Goal: Task Accomplishment & Management: Complete application form

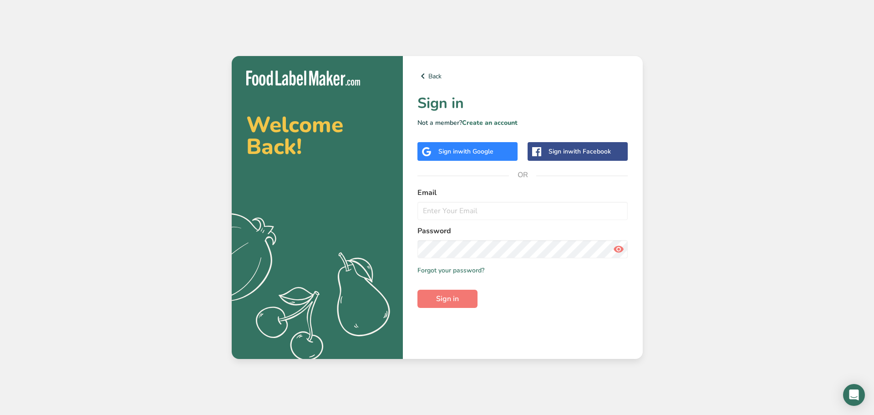
click at [486, 152] on span "with Google" at bounding box center [476, 151] width 36 height 9
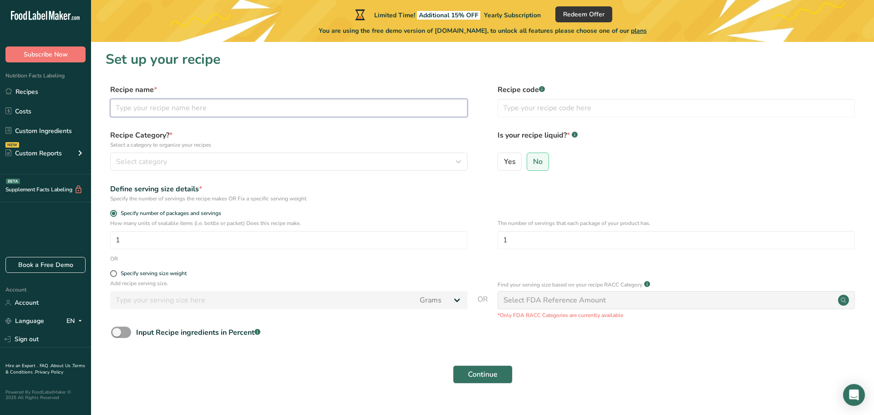
click at [351, 116] on input "text" at bounding box center [288, 108] width 357 height 18
click at [453, 365] on button "Continue" at bounding box center [483, 374] width 60 height 18
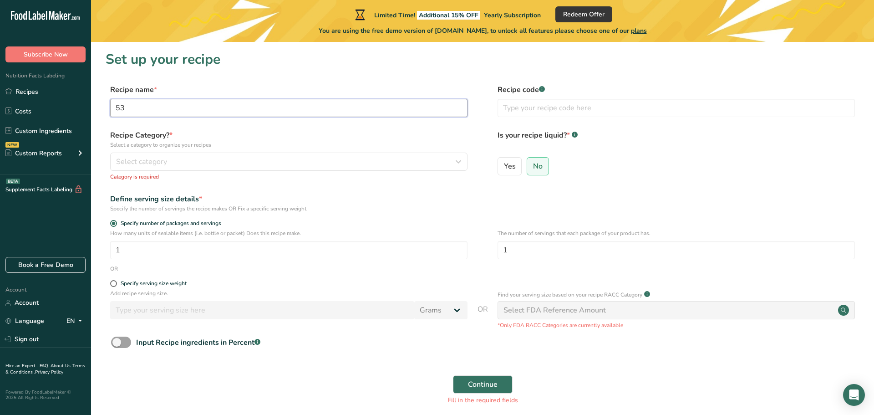
type input "5"
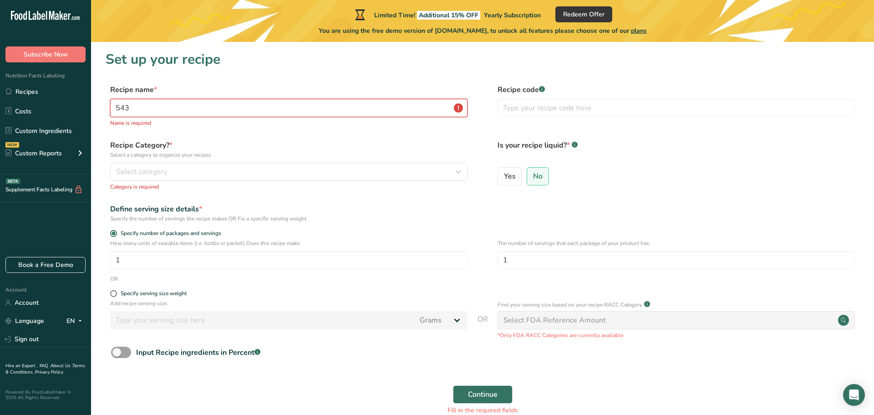
click at [453, 385] on button "Continue" at bounding box center [483, 394] width 60 height 18
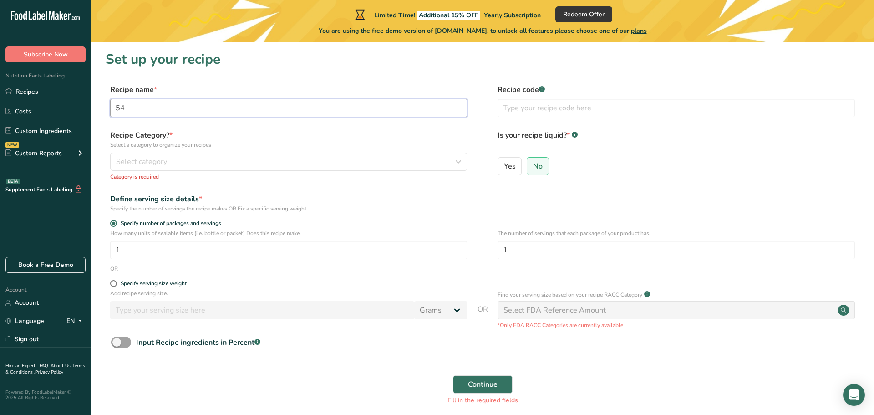
type input "5"
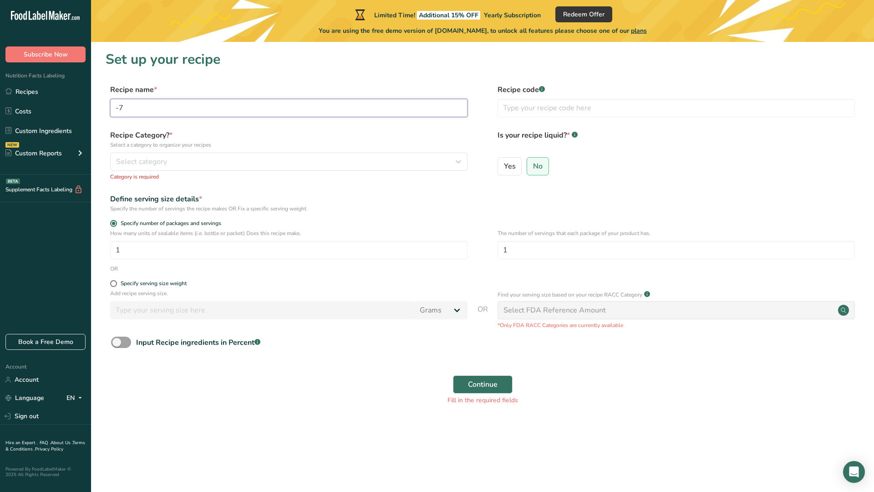
type input "-"
type input "j"
type input "stag jerky recipe"
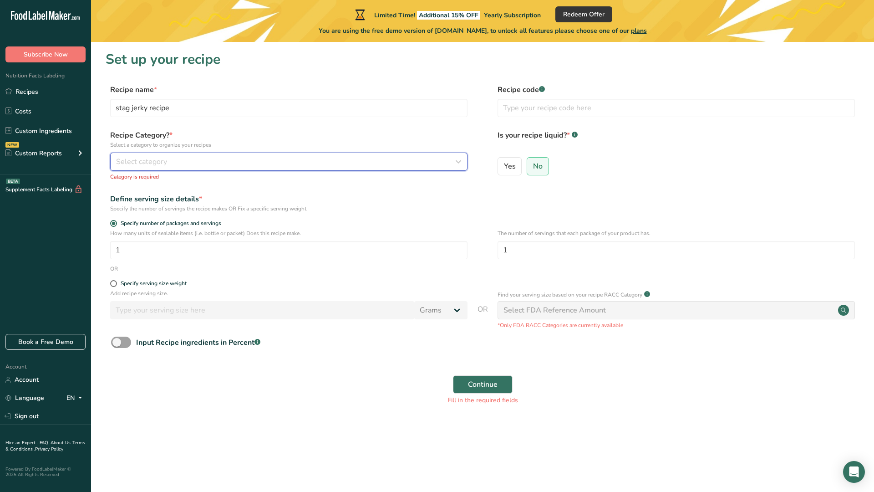
click at [265, 167] on button "Select category" at bounding box center [288, 162] width 357 height 18
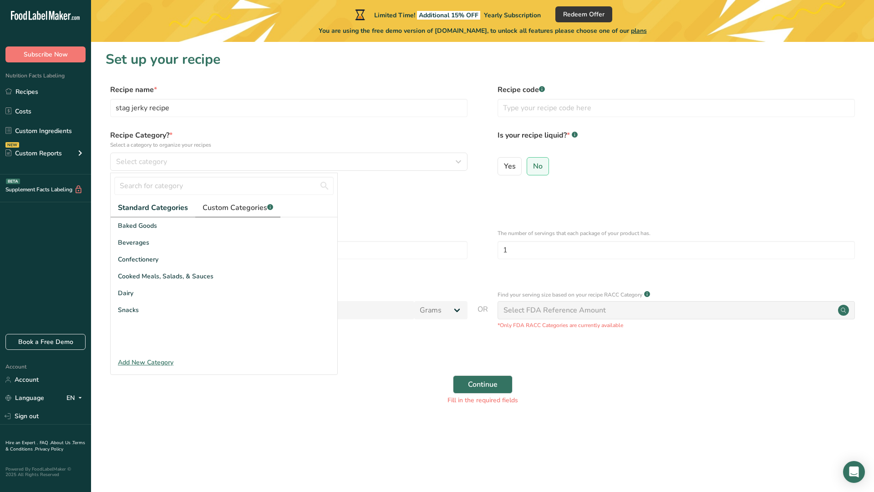
click at [238, 207] on span "Custom Categories .a-a{fill:#347362;}.b-a{fill:#fff;}" at bounding box center [238, 207] width 71 height 11
click at [166, 208] on span "Standard Categories" at bounding box center [152, 207] width 69 height 11
click at [136, 310] on span "Snacks" at bounding box center [128, 310] width 21 height 10
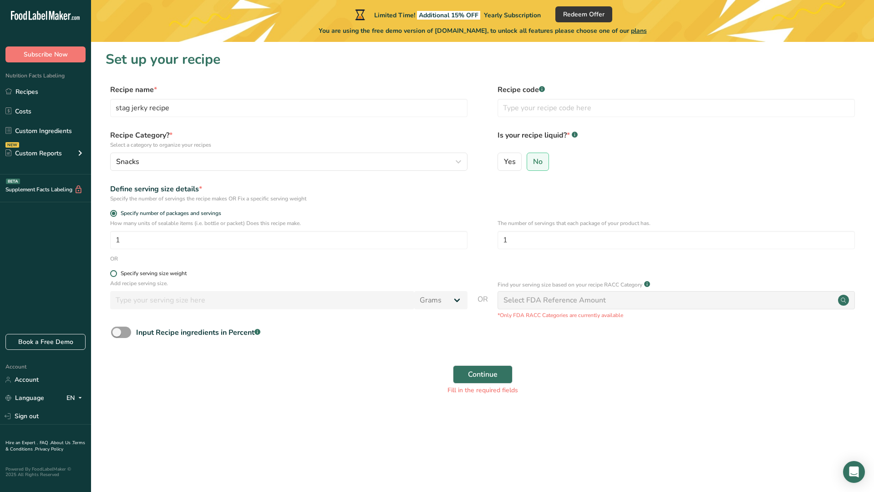
click at [115, 274] on span at bounding box center [113, 273] width 7 height 7
click at [115, 274] on input "Specify serving size weight" at bounding box center [113, 273] width 6 height 6
radio input "true"
radio input "false"
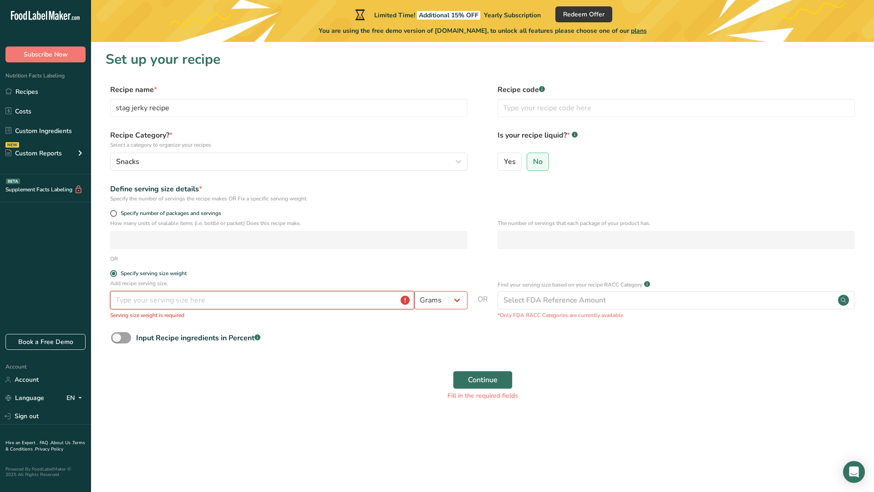
click at [116, 305] on input "number" at bounding box center [262, 300] width 304 height 18
click at [457, 299] on select "Grams kg mg mcg lb oz l mL fl oz tbsp tsp cup qt gallon" at bounding box center [440, 300] width 53 height 18
click at [383, 308] on input "number" at bounding box center [262, 300] width 304 height 18
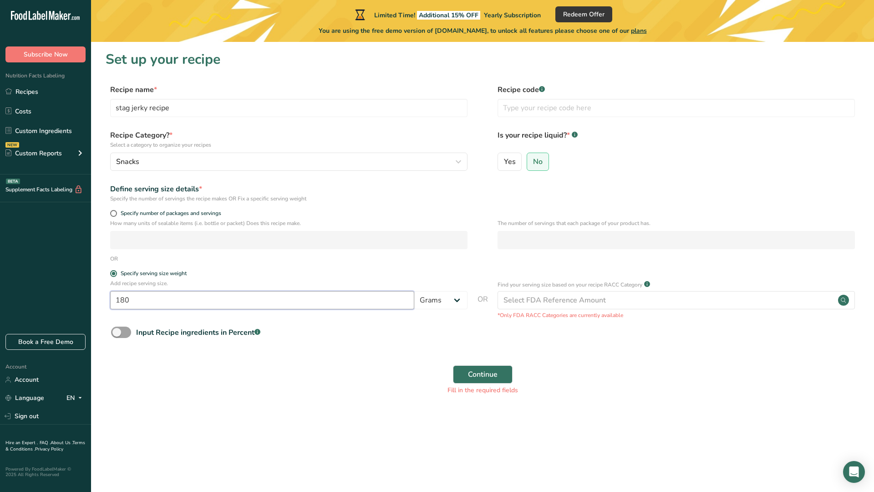
type input "180"
click at [172, 347] on form "Recipe name * stag jerky recipe Recipe code .a-a{fill:#347362;}.b-a{fill:#fff;}…" at bounding box center [483, 242] width 754 height 316
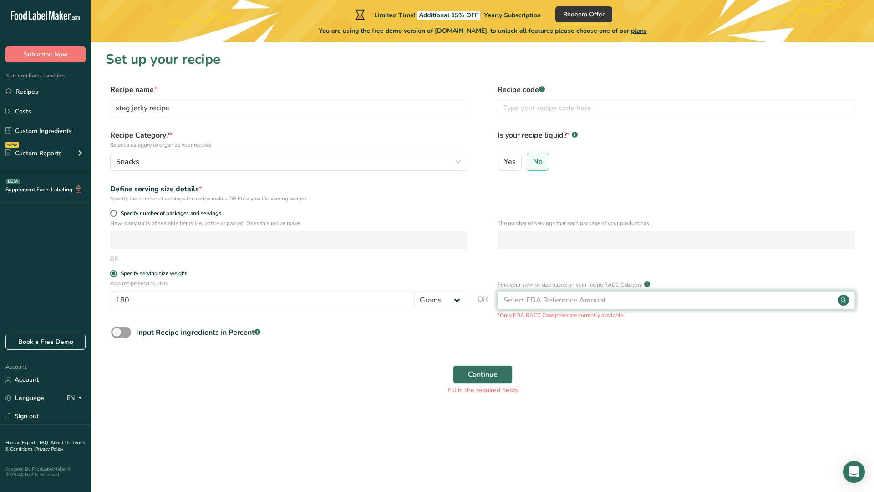
click at [508, 302] on div "Select FDA Reference Amount" at bounding box center [555, 300] width 102 height 11
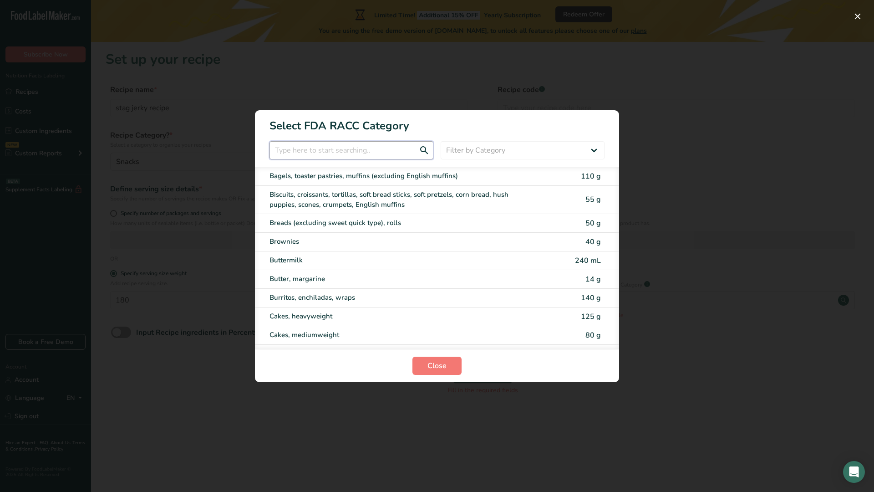
click at [312, 151] on input "RACC Category Selection Modal" at bounding box center [352, 150] width 164 height 18
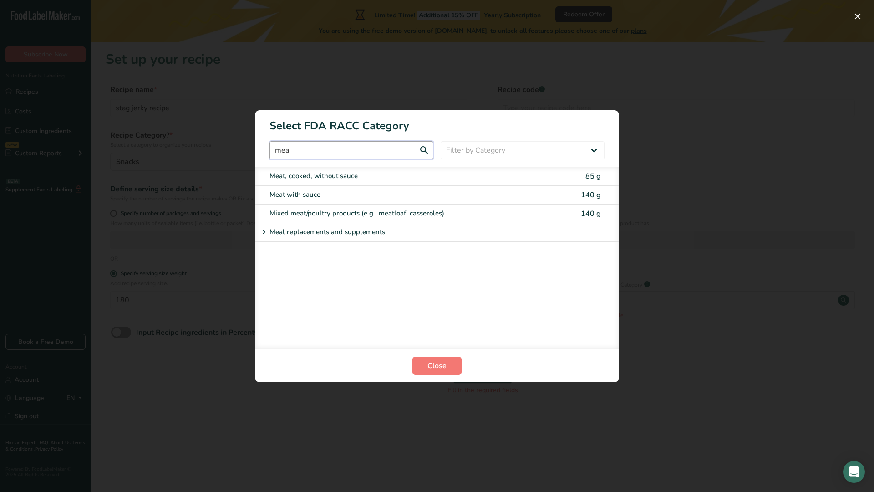
type input "mea"
click at [311, 181] on div "Meat, cooked, without sauce 85 g" at bounding box center [437, 176] width 364 height 19
type input "85"
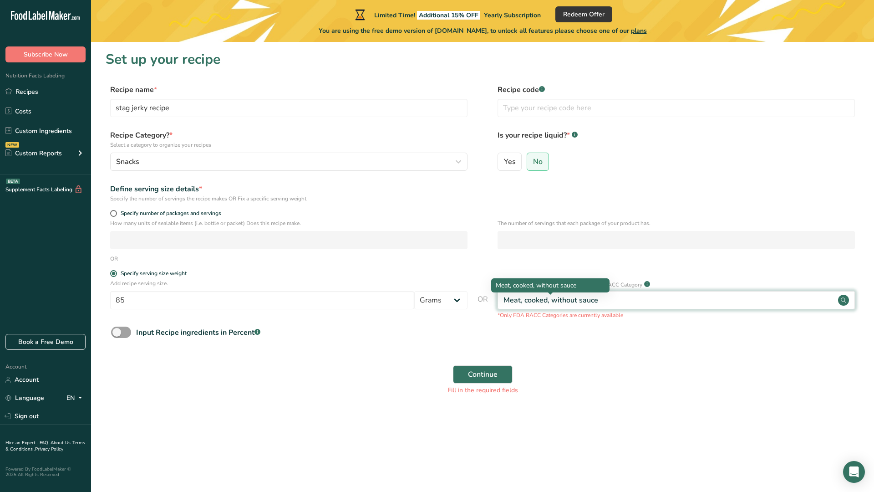
click at [521, 303] on div "Meat, cooked, without sauce" at bounding box center [551, 300] width 95 height 11
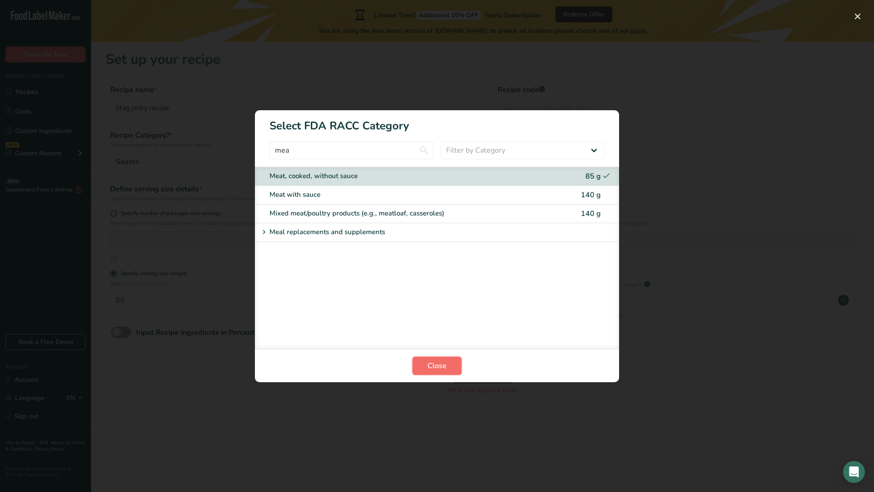
click at [438, 364] on span "Close" at bounding box center [437, 365] width 19 height 11
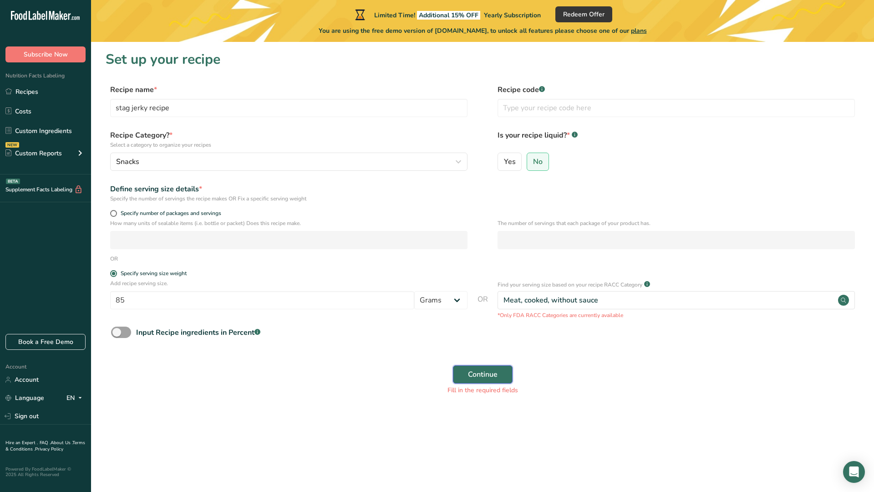
click at [461, 372] on button "Continue" at bounding box center [483, 374] width 60 height 18
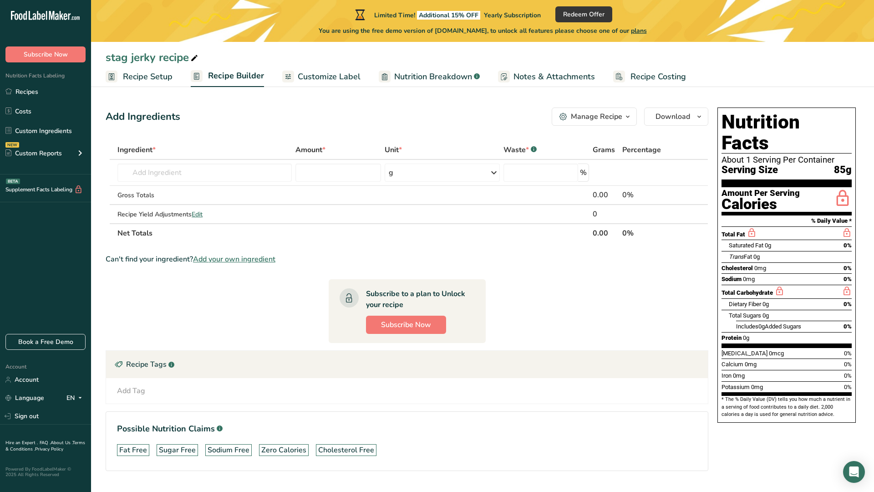
click at [751, 253] on span "Trans Fat" at bounding box center [740, 256] width 23 height 7
click at [758, 253] on span "0g" at bounding box center [756, 256] width 6 height 7
click at [163, 171] on input "text" at bounding box center [204, 172] width 174 height 18
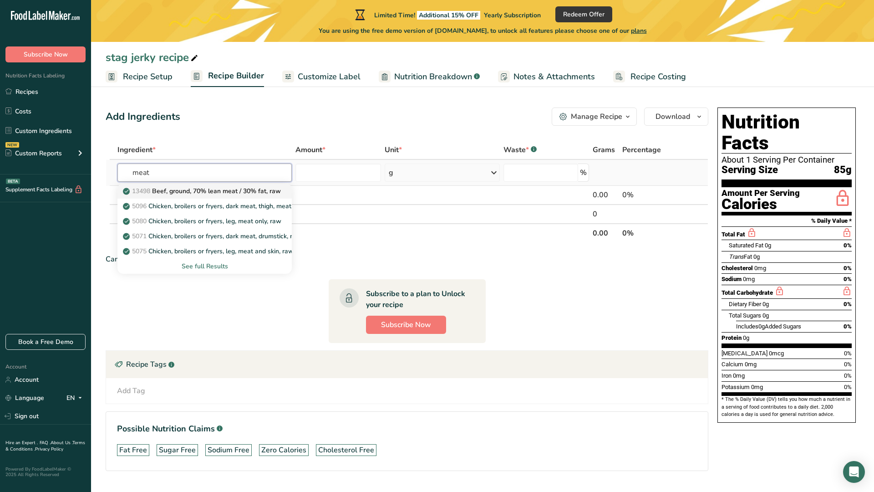
type input "meat"
click at [188, 193] on p "13498 Beef, ground, 70% lean meat / 30% fat, raw" at bounding box center [203, 191] width 156 height 10
type input "Beef, ground, 70% lean meat / 30% fat, raw"
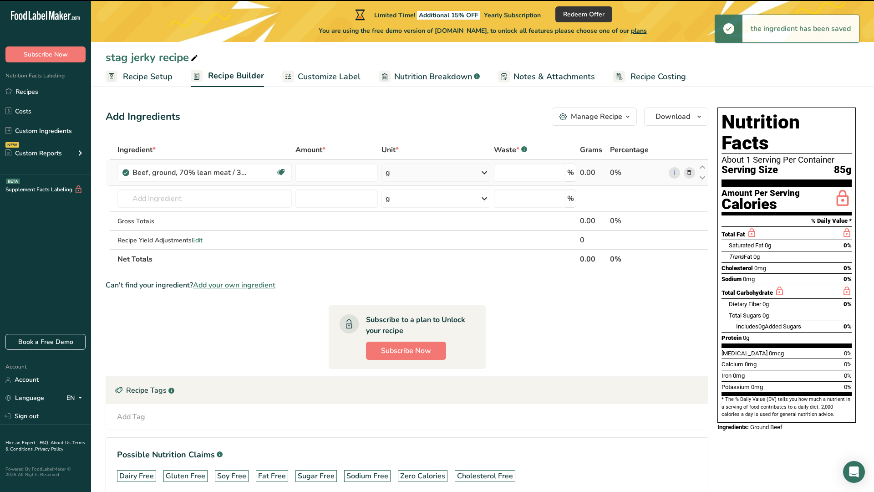
type input "0"
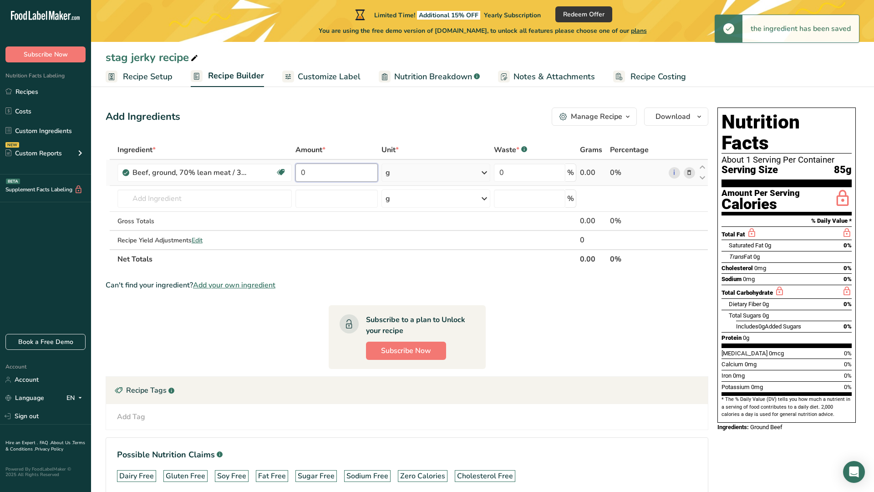
click at [355, 174] on input "0" at bounding box center [336, 172] width 82 height 18
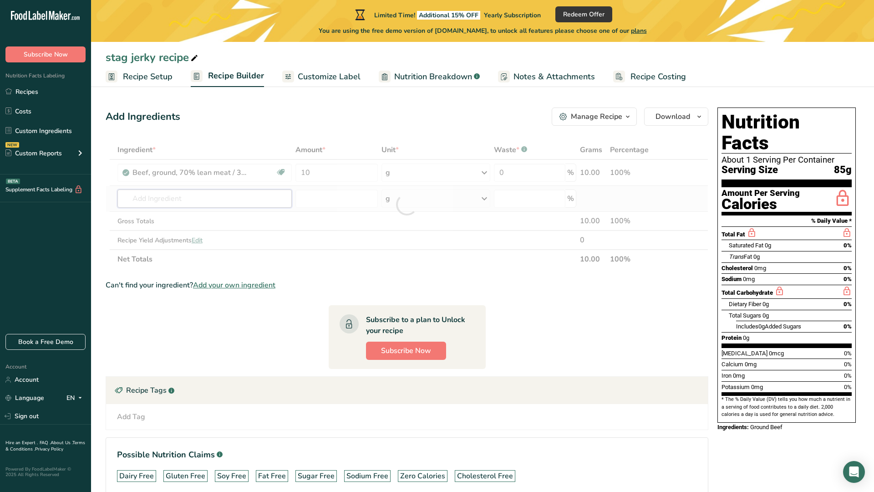
click at [164, 197] on div "Ingredient * Amount * Unit * Waste * .a-a{fill:#347362;}.b-a{fill:#fff;} Grams …" at bounding box center [407, 204] width 603 height 128
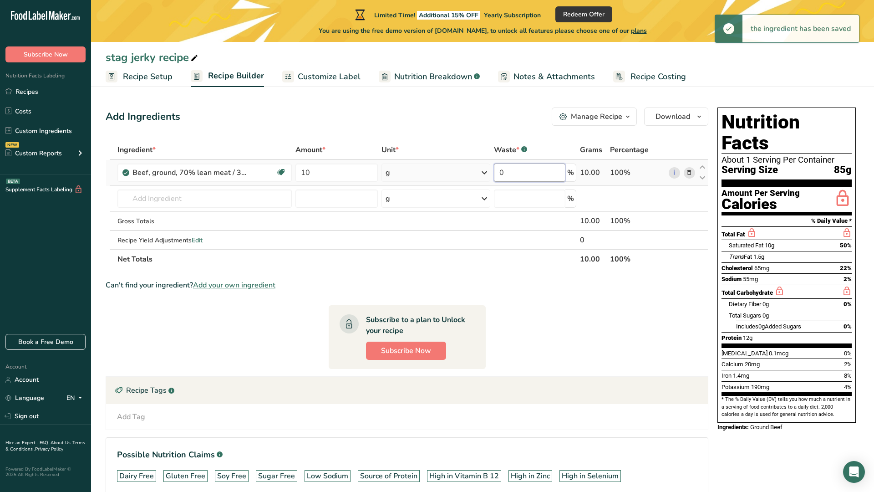
click at [524, 177] on input "0" at bounding box center [529, 172] width 71 height 18
click at [407, 175] on div "Ingredient * Amount * Unit * Waste * .a-a{fill:#347362;}.b-a{fill:#fff;} Grams …" at bounding box center [407, 204] width 603 height 128
click at [483, 176] on icon at bounding box center [484, 172] width 11 height 16
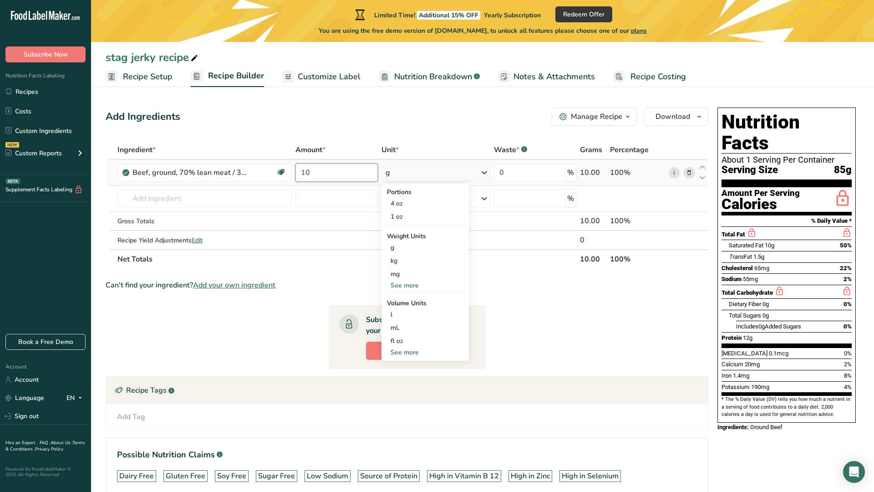
click at [344, 172] on input "10" at bounding box center [336, 172] width 82 height 18
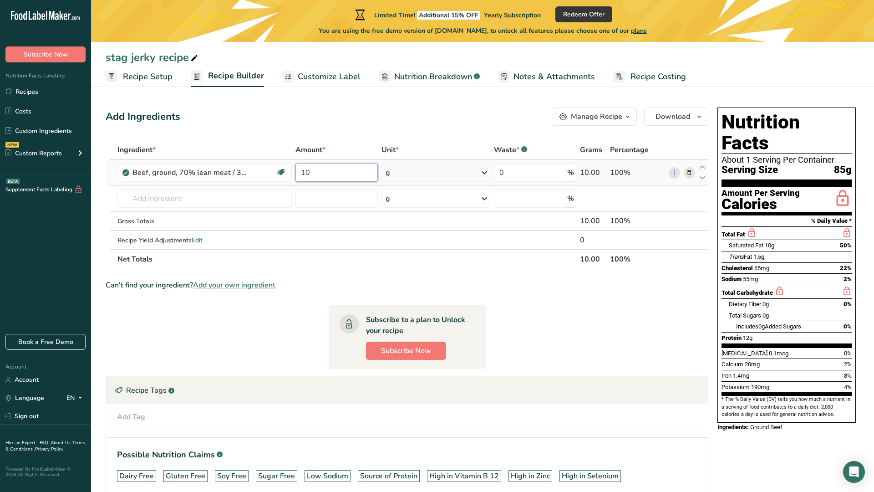
type input "1"
type input "3"
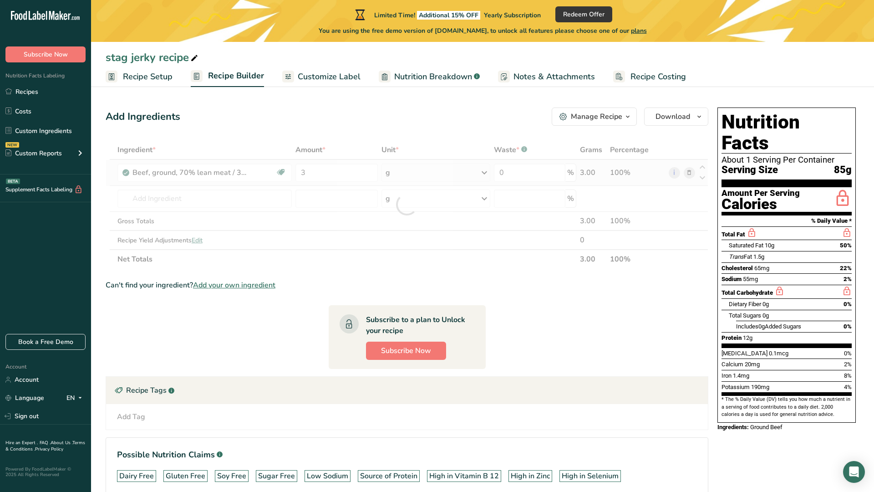
click at [478, 172] on div "Ingredient * Amount * Unit * Waste * .a-a{fill:#347362;}.b-a{fill:#fff;} Grams …" at bounding box center [407, 204] width 603 height 128
click at [485, 175] on icon at bounding box center [484, 172] width 11 height 16
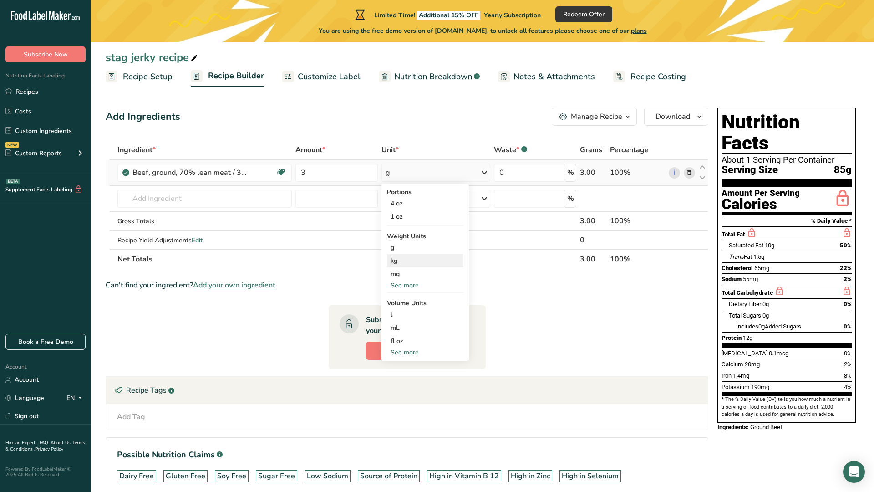
click at [418, 264] on div "kg" at bounding box center [425, 260] width 76 height 13
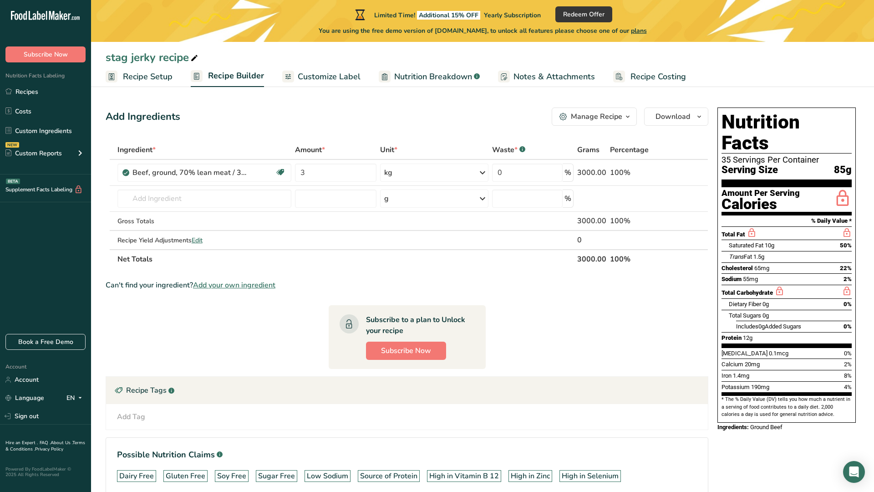
click at [796, 251] on div "Trans Fat 1.5g" at bounding box center [790, 256] width 123 height 11
click at [238, 205] on input "text" at bounding box center [204, 198] width 174 height 18
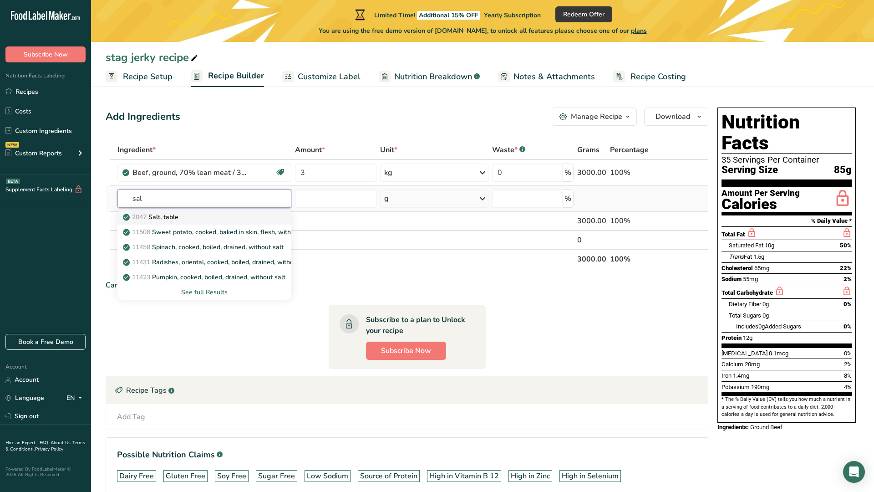
type input "sal"
click at [191, 215] on div "2047 Salt, table" at bounding box center [197, 217] width 145 height 10
type input "Salt, table"
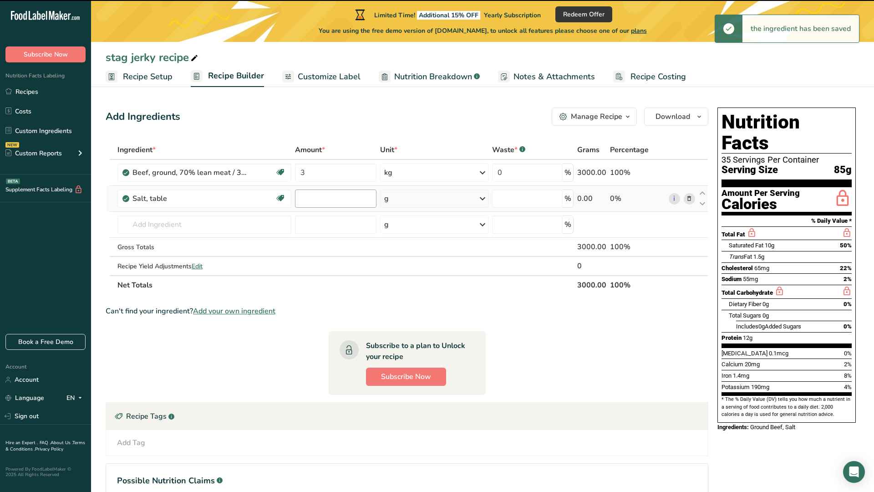
type input "0"
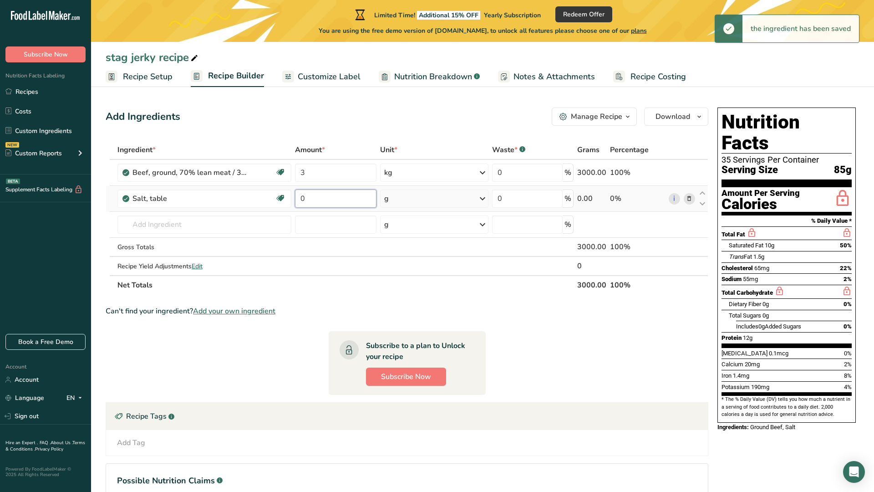
click at [309, 200] on input "0" at bounding box center [335, 198] width 81 height 18
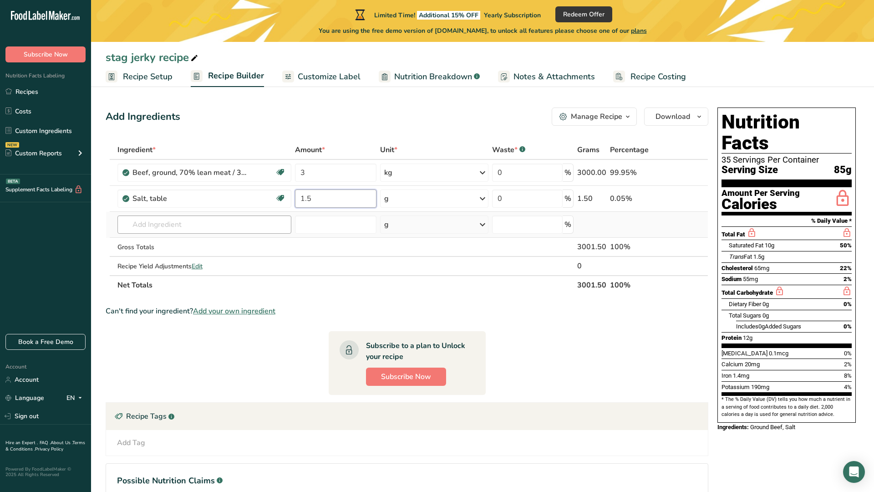
type input "1.5"
click at [234, 227] on div "Ingredient * Amount * Unit * Waste * .a-a{fill:#347362;}.b-a{fill:#fff;} Grams …" at bounding box center [407, 217] width 603 height 154
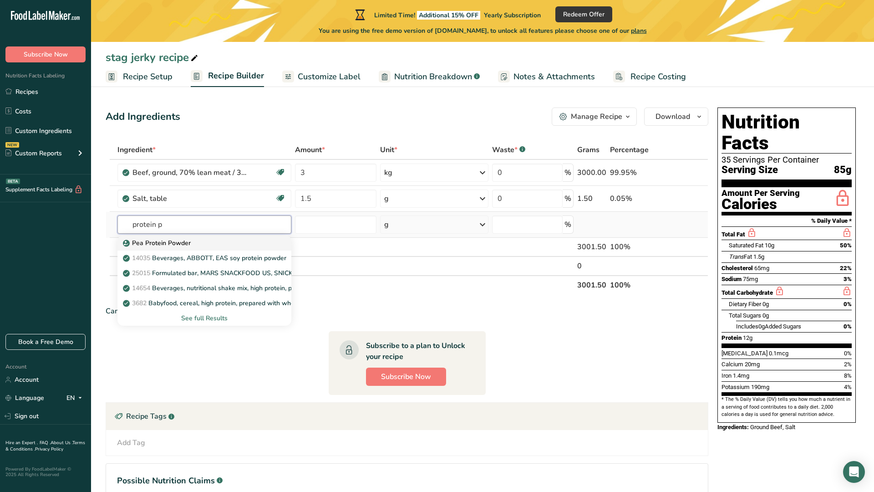
type input "protein p"
click at [131, 245] on p "Pea Protein Powder" at bounding box center [158, 243] width 66 height 10
type input "Pea Protein Powder"
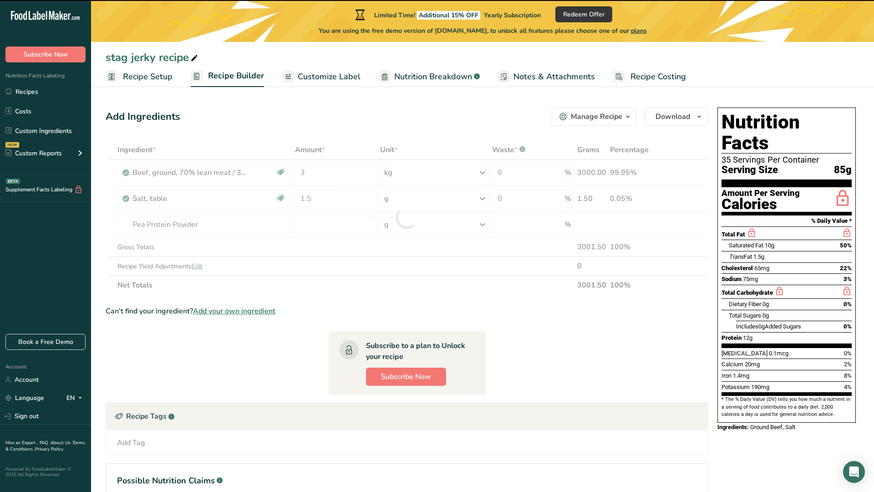
type input "0"
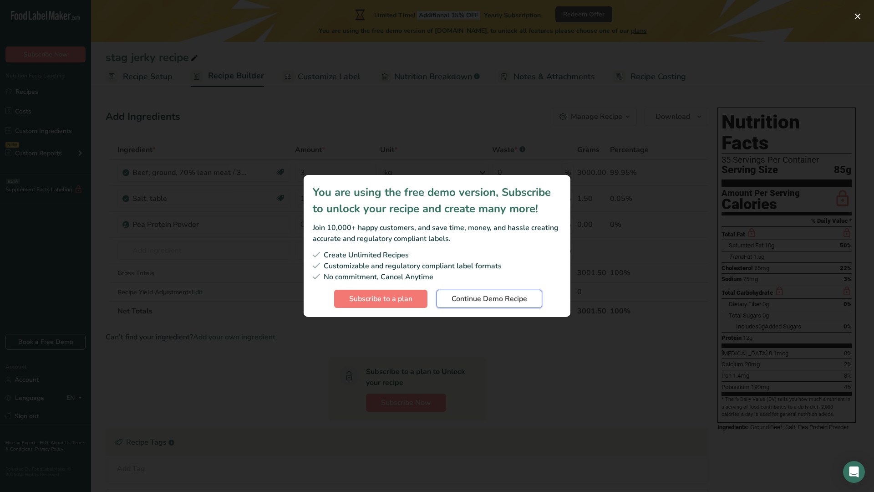
click at [468, 301] on span "Continue Demo Recipe" at bounding box center [490, 298] width 76 height 11
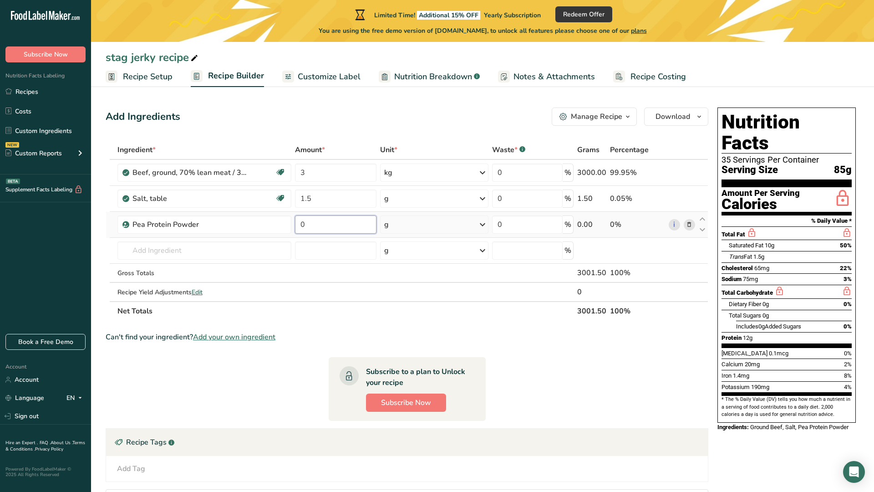
click at [341, 223] on input "0" at bounding box center [335, 224] width 81 height 18
type input "3"
click at [507, 229] on div "Ingredient * Amount * Unit * Waste * .a-a{fill:#347362;}.b-a{fill:#fff;} Grams …" at bounding box center [407, 230] width 603 height 180
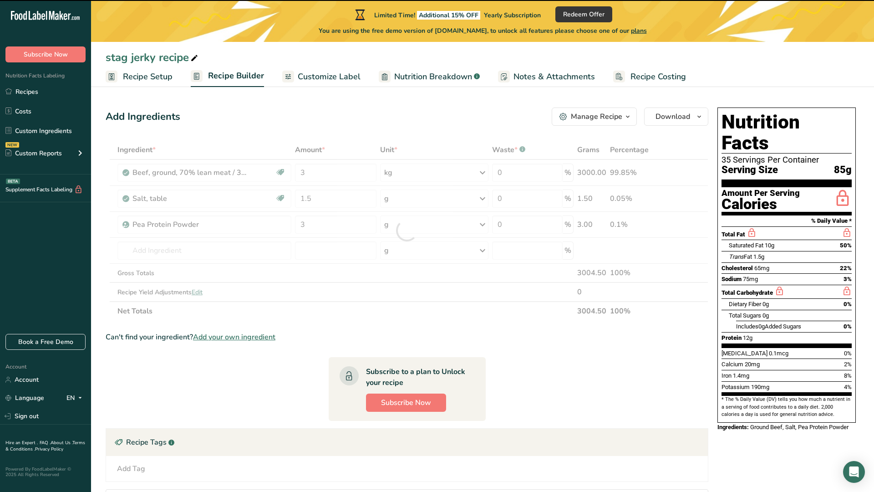
click at [437, 323] on section "Ingredient * Amount * Unit * Waste * .a-a{fill:#347362;}.b-a{fill:#fff;} Grams …" at bounding box center [407, 351] width 603 height 423
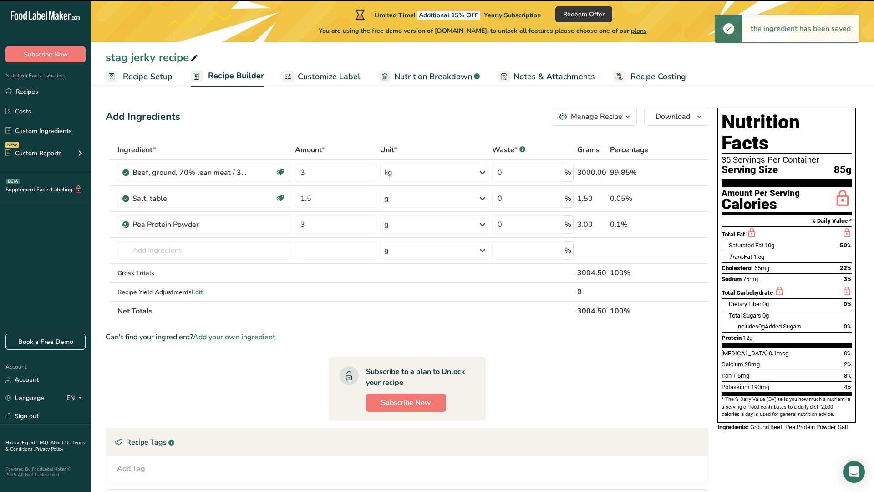
click at [560, 337] on div "Can't find your ingredient? Add your own ingredient" at bounding box center [407, 336] width 603 height 11
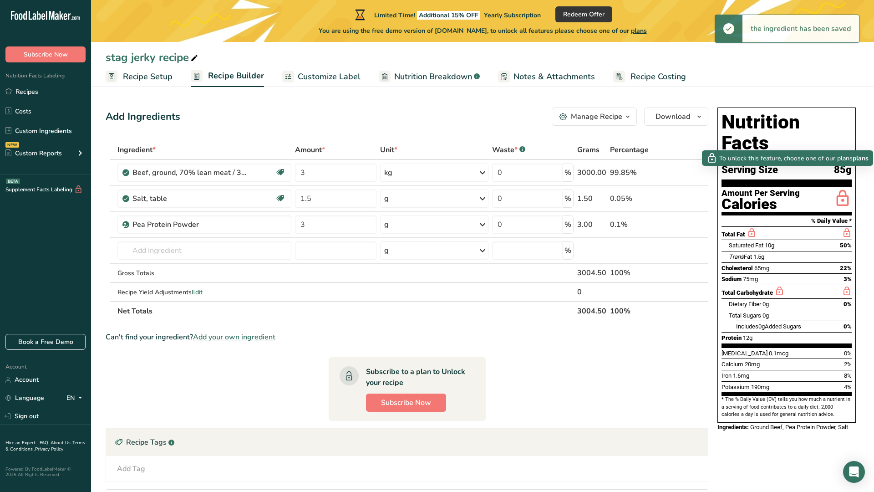
click at [836, 188] on icon at bounding box center [843, 198] width 18 height 21
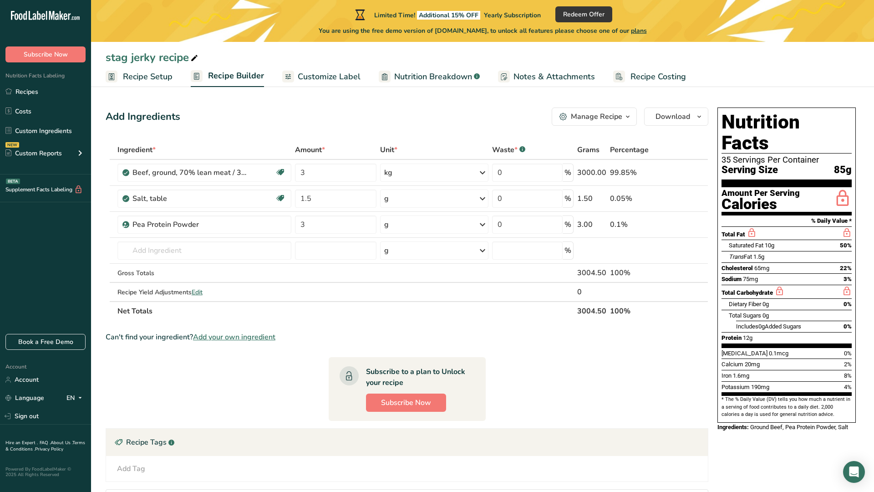
click at [840, 188] on icon at bounding box center [843, 198] width 18 height 21
click at [841, 160] on span "To unlock this feature, choose one of our plans" at bounding box center [785, 158] width 133 height 10
click at [860, 158] on span "plans" at bounding box center [861, 158] width 16 height 10
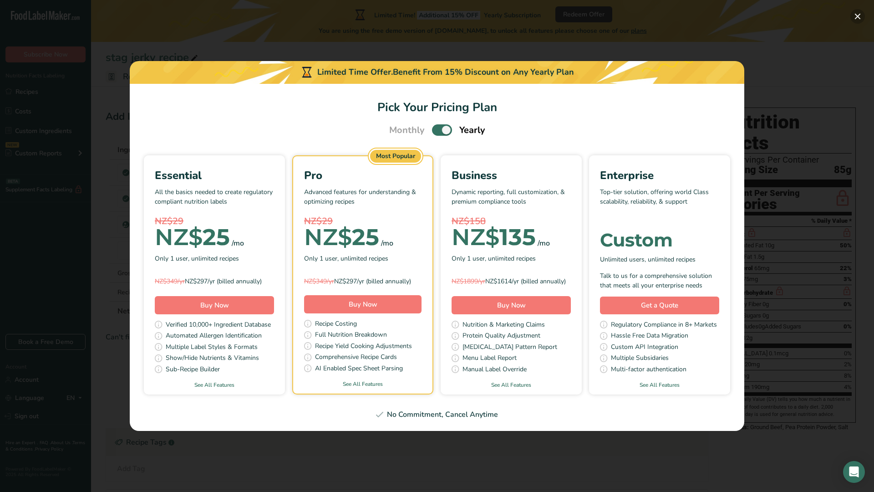
click at [858, 14] on button "Pick Your Pricing Plan Modal" at bounding box center [857, 16] width 15 height 15
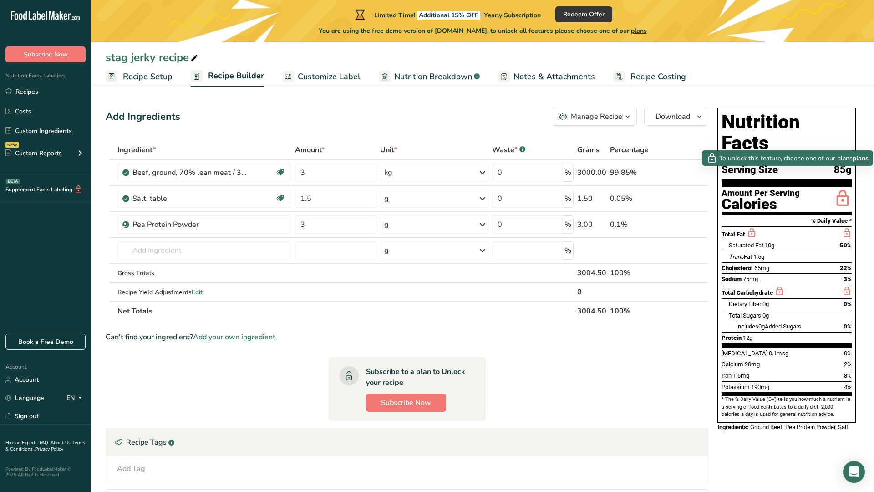
click at [861, 161] on span "plans" at bounding box center [861, 158] width 16 height 10
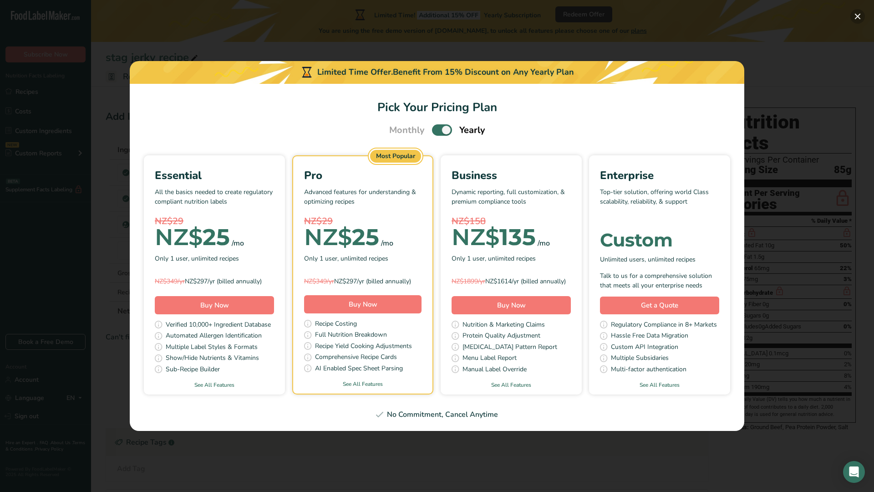
click at [856, 20] on button "Pick Your Pricing Plan Modal" at bounding box center [857, 16] width 15 height 15
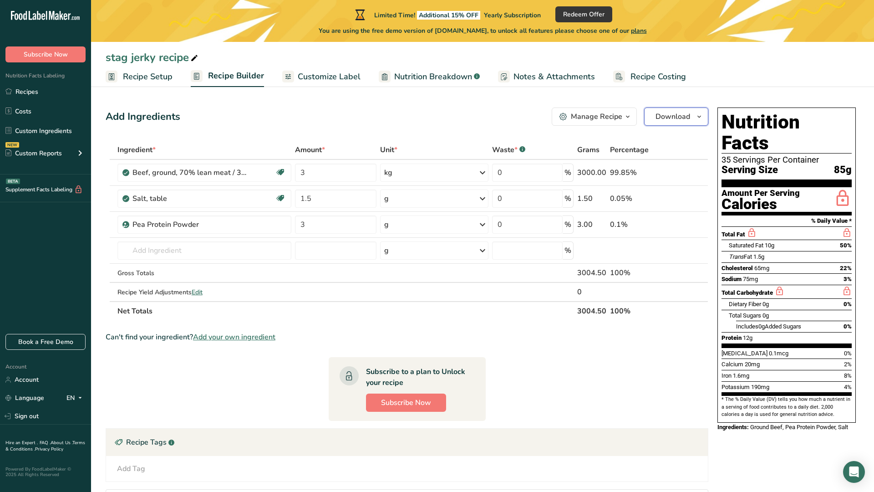
click at [672, 107] on button "Download" at bounding box center [676, 116] width 64 height 18
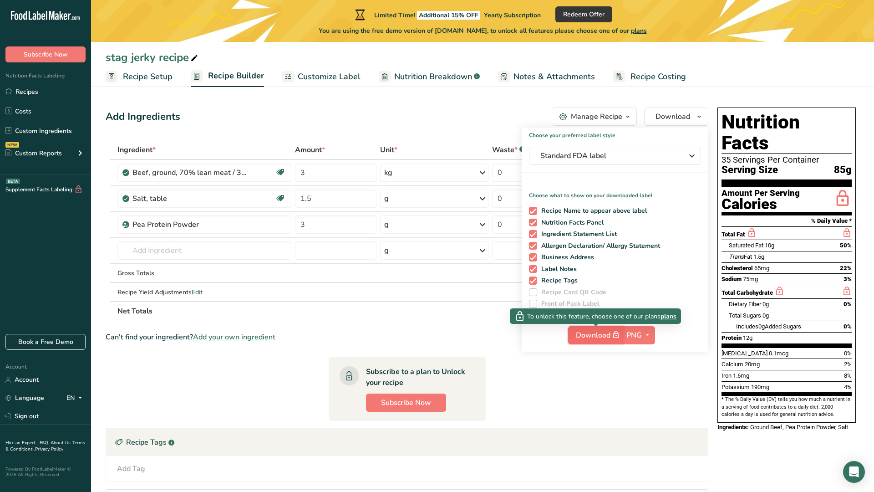
click at [596, 333] on span "Download" at bounding box center [599, 334] width 46 height 11
click at [692, 87] on ul "Recipe Setup Recipe Builder Customize Label Nutrition Breakdown .a-a{fill:#3473…" at bounding box center [482, 76] width 783 height 21
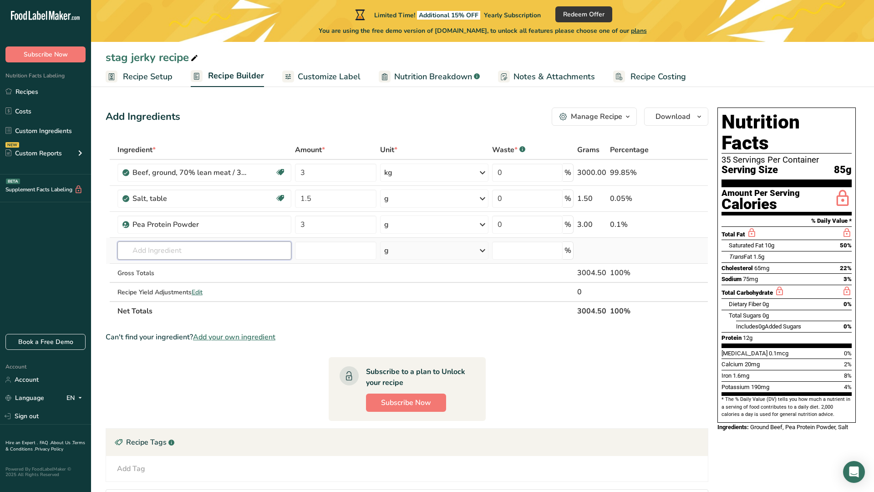
click at [185, 256] on input "text" at bounding box center [204, 250] width 174 height 18
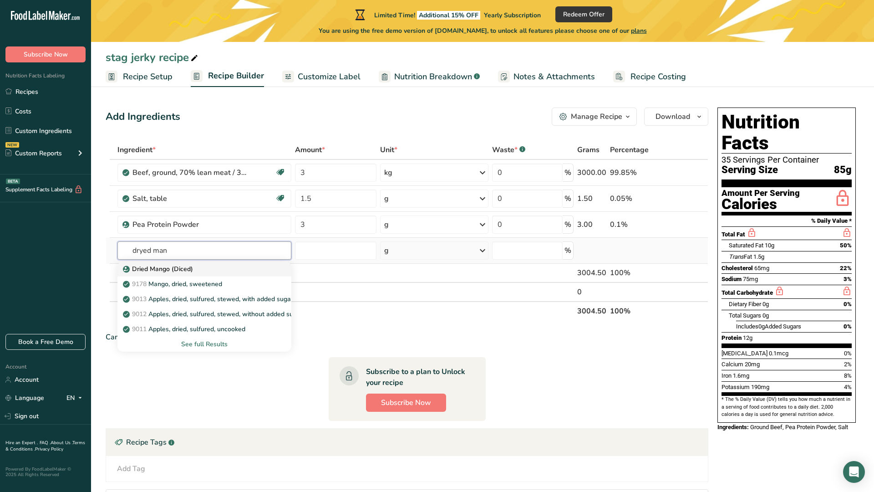
type input "dryed man"
click at [169, 268] on p "Dried Mango (Diced)" at bounding box center [159, 269] width 68 height 10
type input "Dried Mango (Diced)"
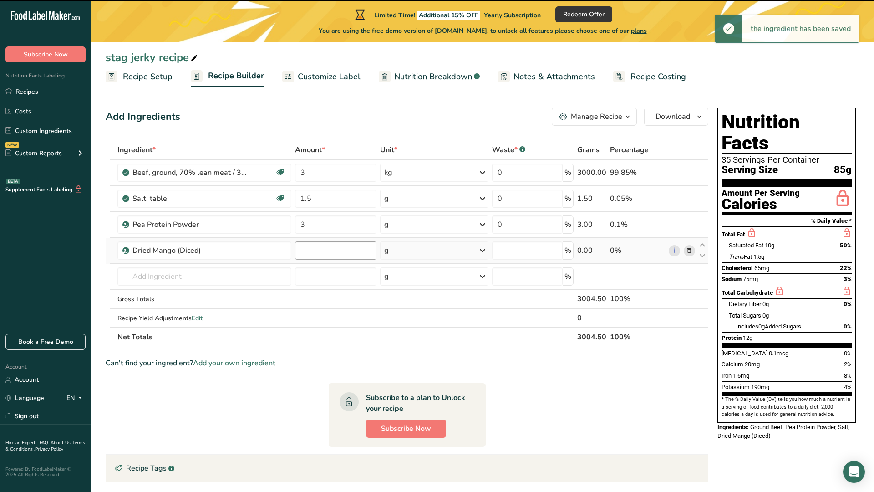
type input "0"
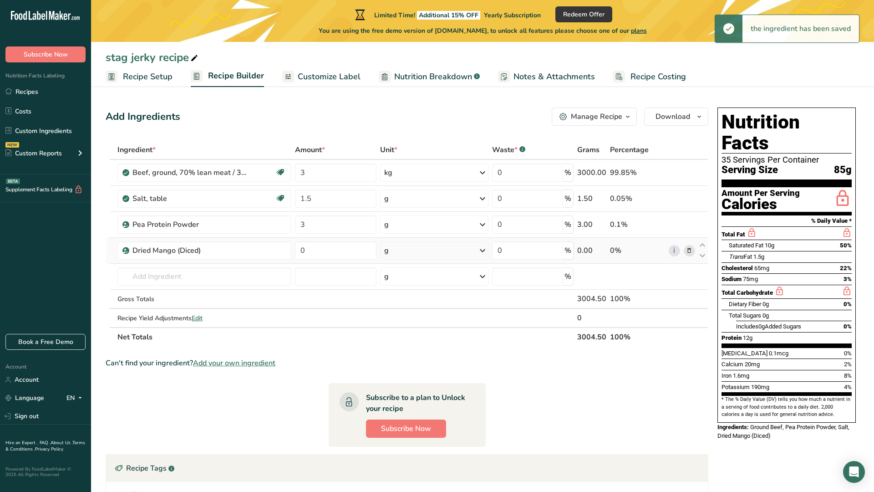
click at [311, 238] on td "0" at bounding box center [335, 251] width 85 height 26
click at [311, 246] on input "0" at bounding box center [335, 250] width 81 height 18
type input "10"
click at [261, 276] on div "Ingredient * Amount * Unit * Waste * .a-a{fill:#347362;}.b-a{fill:#fff;} Grams …" at bounding box center [407, 243] width 603 height 206
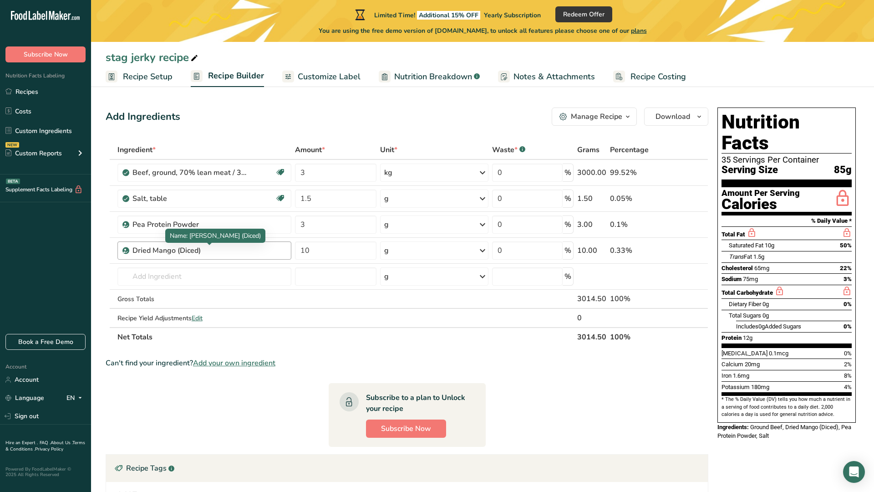
click at [187, 250] on div "Dried Mango (Diced)" at bounding box center [189, 250] width 114 height 11
click at [163, 254] on div "Dried Mango (Diced)" at bounding box center [189, 250] width 114 height 11
click at [687, 249] on icon at bounding box center [689, 251] width 6 height 10
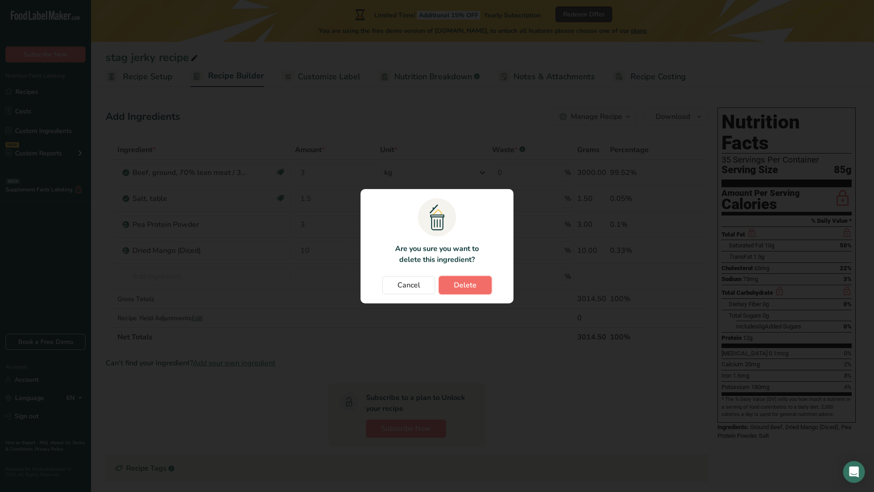
click at [482, 288] on button "Delete" at bounding box center [465, 285] width 53 height 18
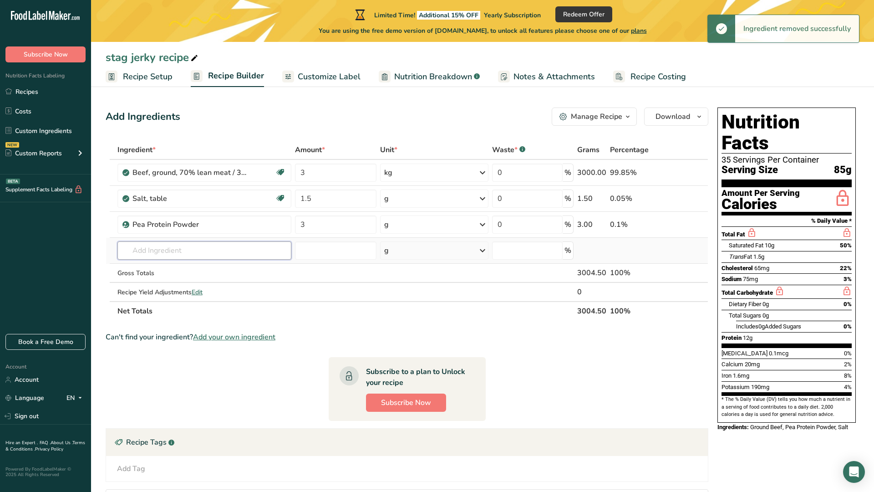
click at [174, 249] on input "text" at bounding box center [204, 250] width 174 height 18
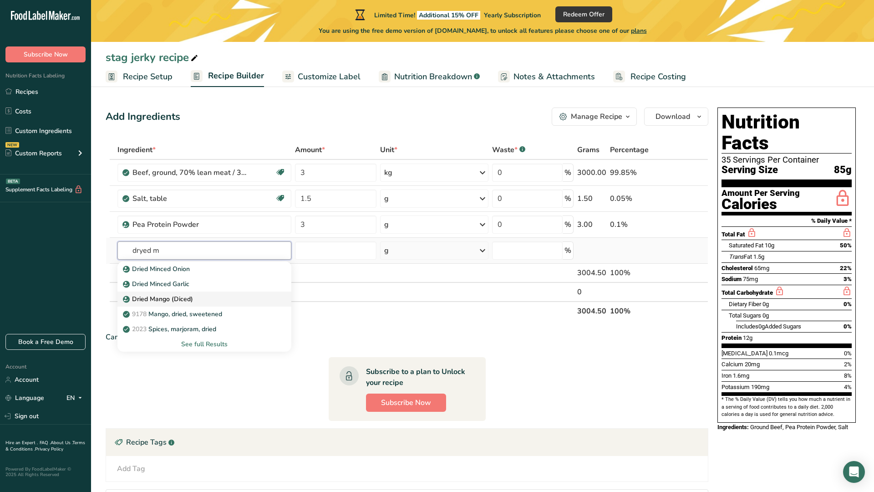
type input "dryed m"
click at [153, 297] on p "Dried Mango (Diced)" at bounding box center [159, 299] width 68 height 10
type input "Dried Mango (Diced)"
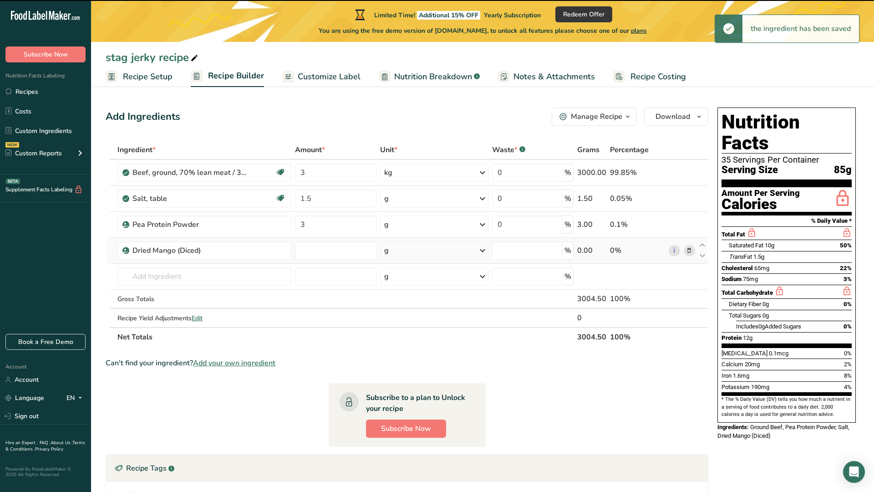
type input "0"
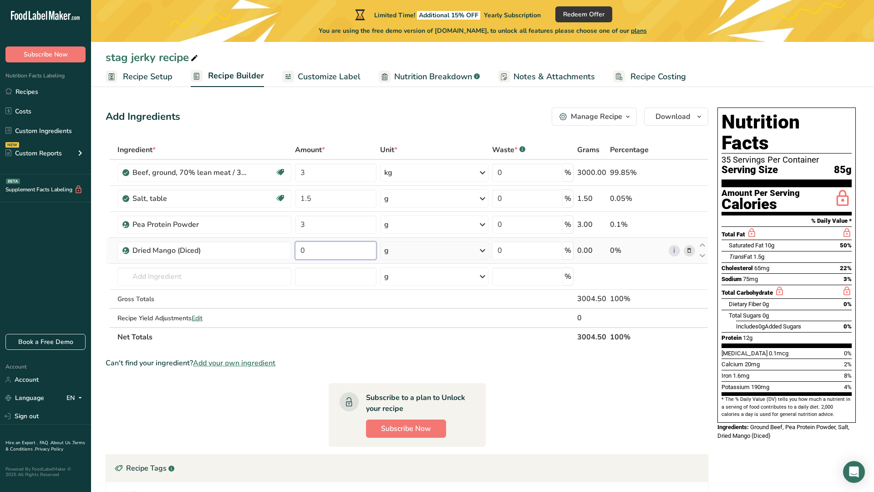
click at [329, 255] on input "0" at bounding box center [335, 250] width 81 height 18
type input "10"
click at [164, 280] on div "Ingredient * Amount * Unit * Waste * .a-a{fill:#347362;}.b-a{fill:#fff;} Grams …" at bounding box center [407, 243] width 603 height 206
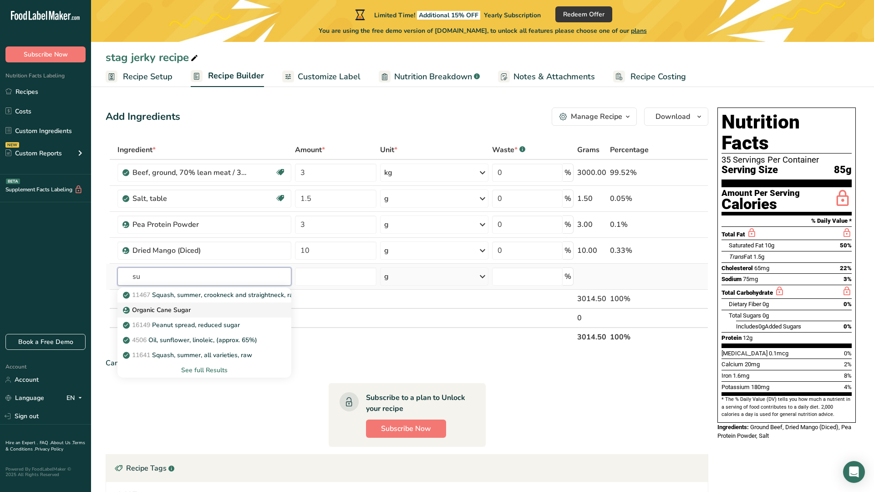
type input "su"
click at [138, 312] on p "Organic Cane Sugar" at bounding box center [158, 310] width 66 height 10
type input "Organic Cane Sugar"
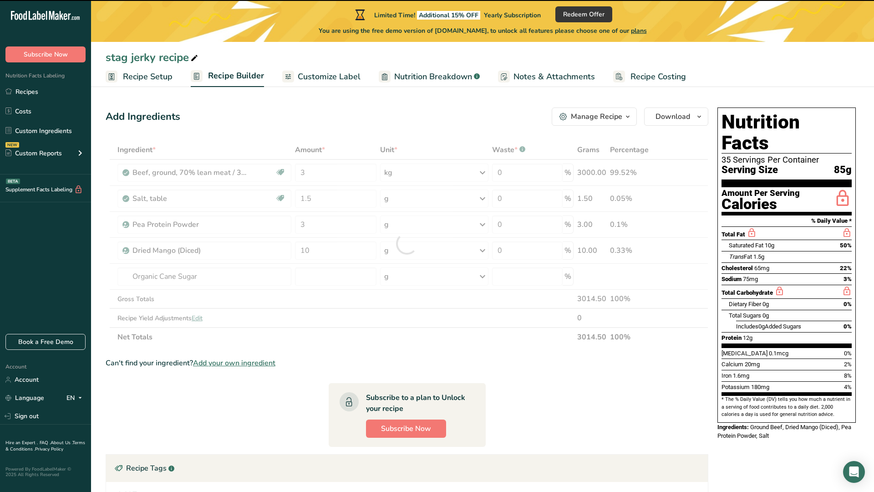
type input "0"
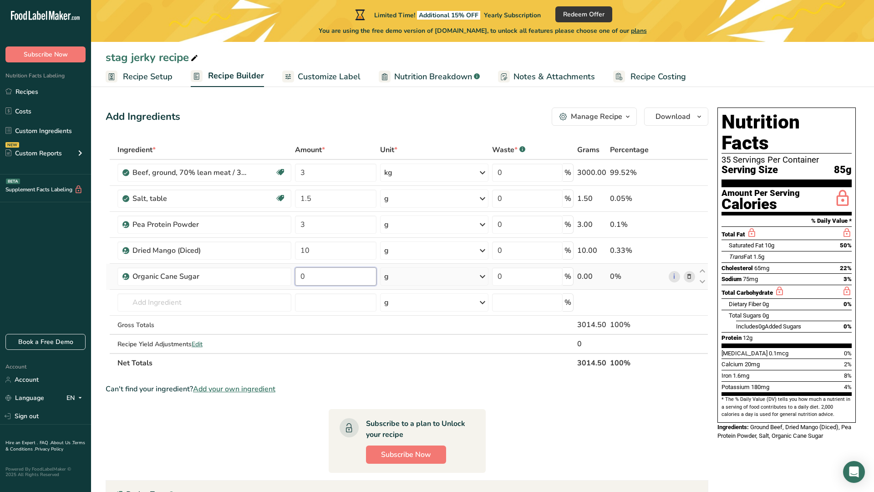
click at [322, 282] on input "0" at bounding box center [335, 276] width 81 height 18
type input "3"
click at [264, 188] on div "Ingredient * Amount * Unit * Waste * .a-a{fill:#347362;}.b-a{fill:#fff;} Grams …" at bounding box center [407, 256] width 603 height 232
click at [265, 216] on span "Dairy free" at bounding box center [252, 215] width 46 height 11
click at [261, 216] on span "Dairy free" at bounding box center [247, 216] width 32 height 8
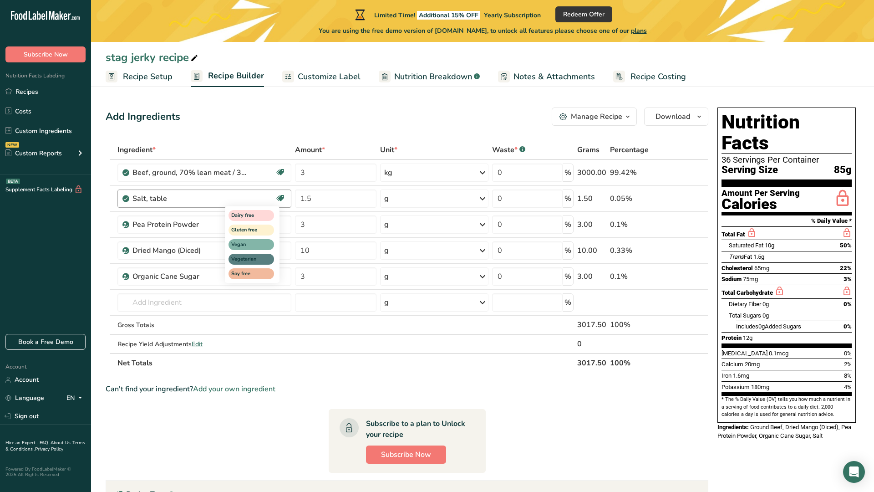
click at [285, 203] on icon at bounding box center [280, 198] width 9 height 14
click at [257, 232] on span "Gluten free" at bounding box center [247, 230] width 32 height 8
click at [252, 204] on span "Gluten free" at bounding box center [247, 204] width 32 height 8
click at [688, 275] on icon at bounding box center [689, 277] width 6 height 10
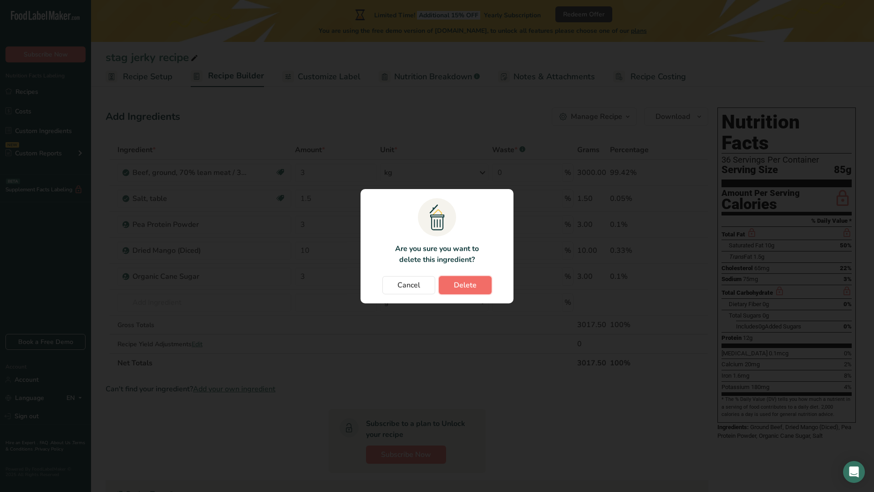
click at [482, 286] on button "Delete" at bounding box center [465, 285] width 53 height 18
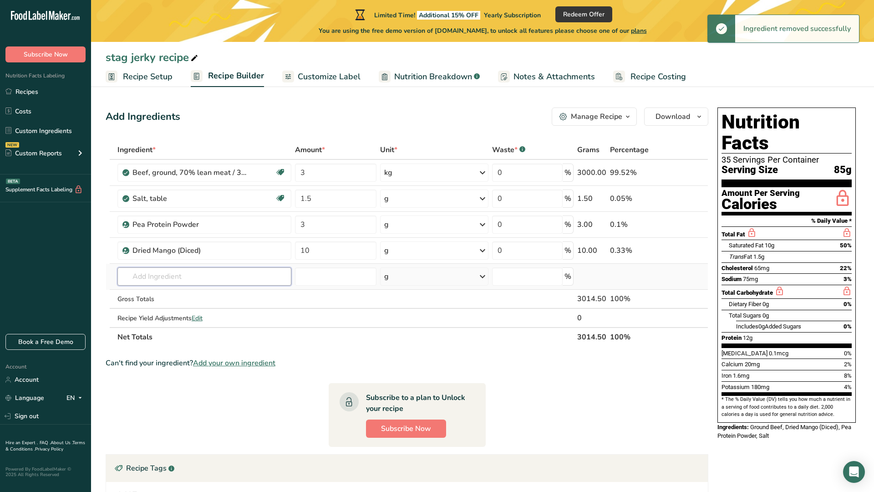
click at [255, 274] on input "text" at bounding box center [204, 276] width 174 height 18
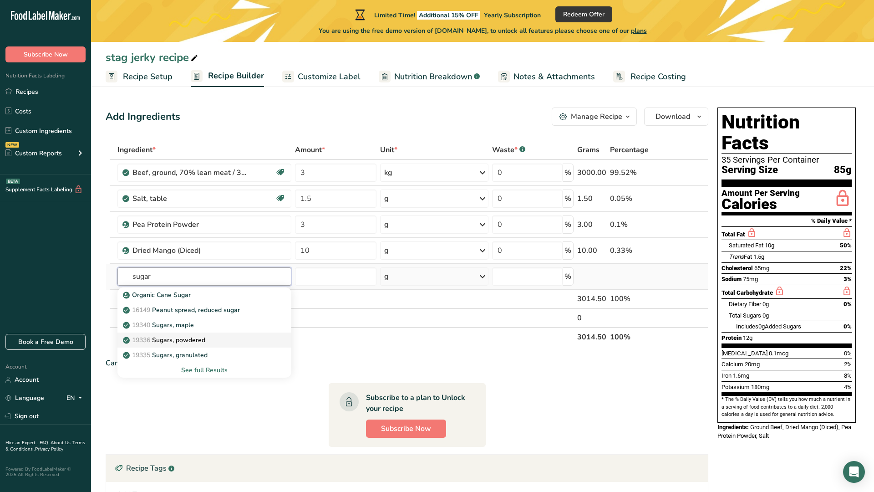
type input "sugar"
click at [161, 337] on p "19336 Sugars, powdered" at bounding box center [165, 340] width 81 height 10
type input "Sugars, powdered"
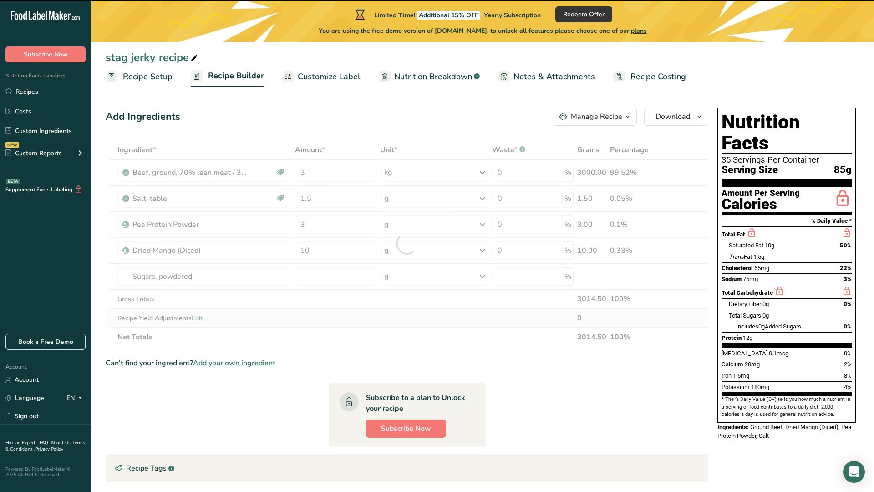
type input "0"
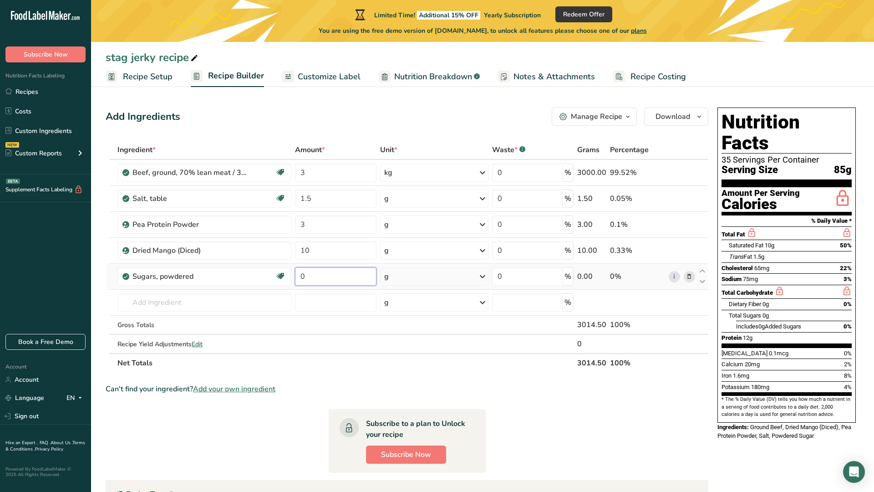
click at [305, 275] on input "0" at bounding box center [335, 276] width 81 height 18
type input "1"
type input "4"
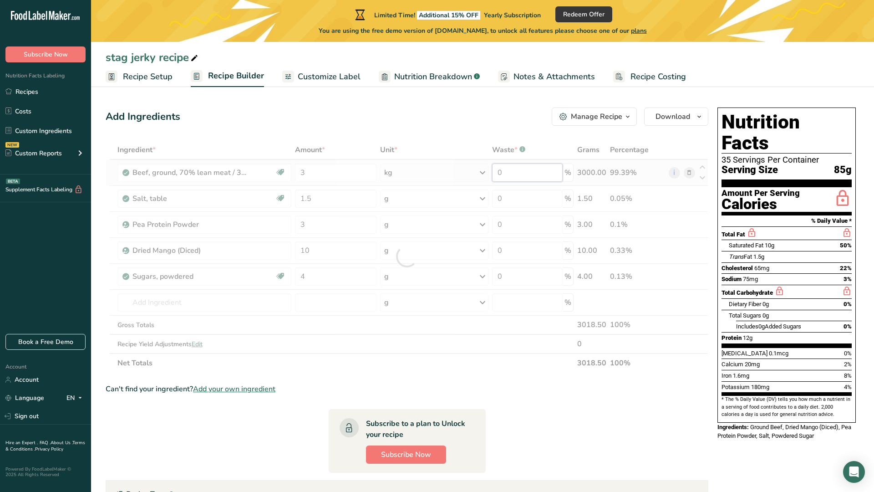
click at [533, 177] on div "Ingredient * Amount * Unit * Waste * .a-a{fill:#347362;}.b-a{fill:#fff;} Grams …" at bounding box center [407, 256] width 603 height 232
click at [568, 174] on div "Ingredient * Amount * Unit * Waste * .a-a{fill:#347362;}.b-a{fill:#fff;} Grams …" at bounding box center [407, 256] width 603 height 232
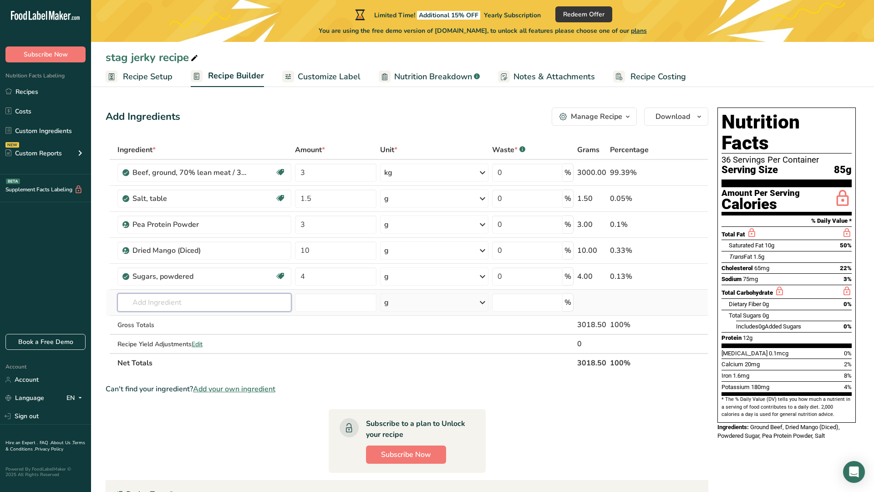
click at [133, 308] on input "text" at bounding box center [204, 302] width 174 height 18
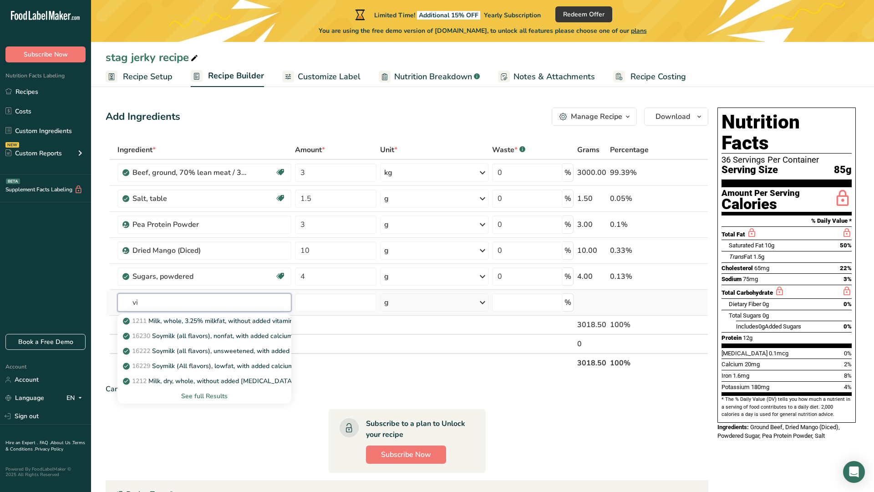
type input "v"
type input "lemon"
click at [220, 336] on div "9152 Lemon juice, raw" at bounding box center [197, 336] width 145 height 10
type input "Lemon juice, raw"
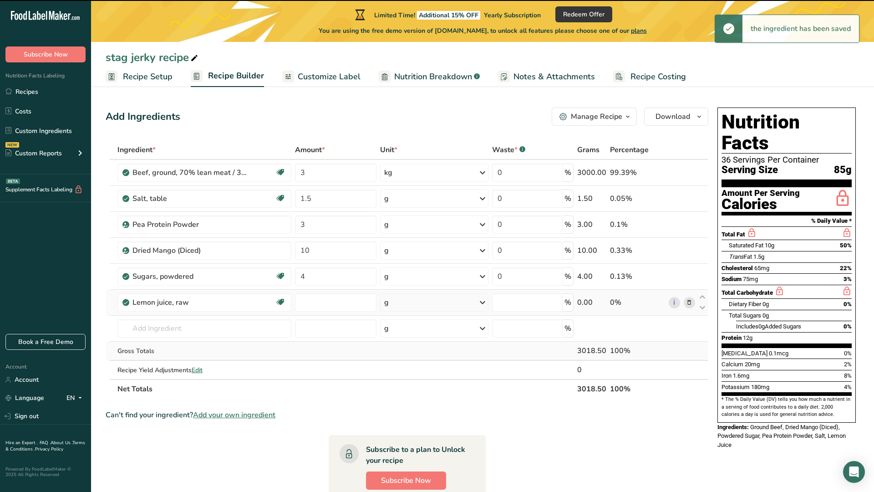
type input "0"
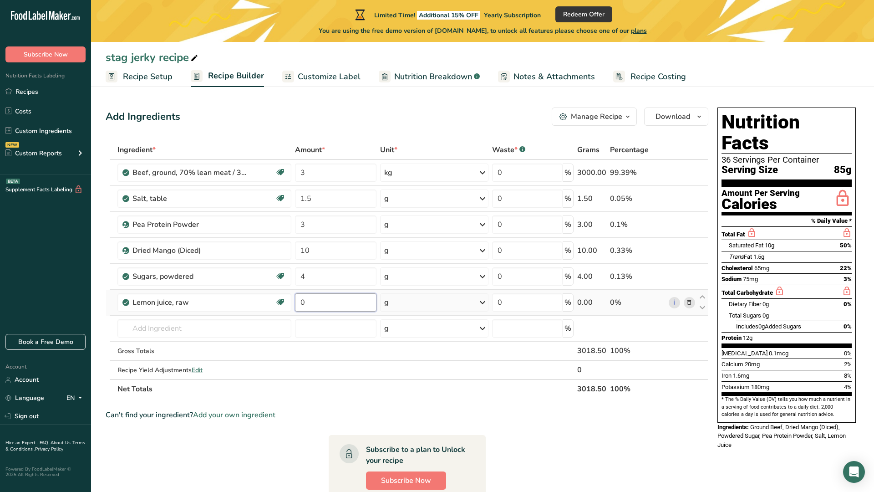
click at [351, 300] on input "0" at bounding box center [335, 302] width 81 height 18
type input "2"
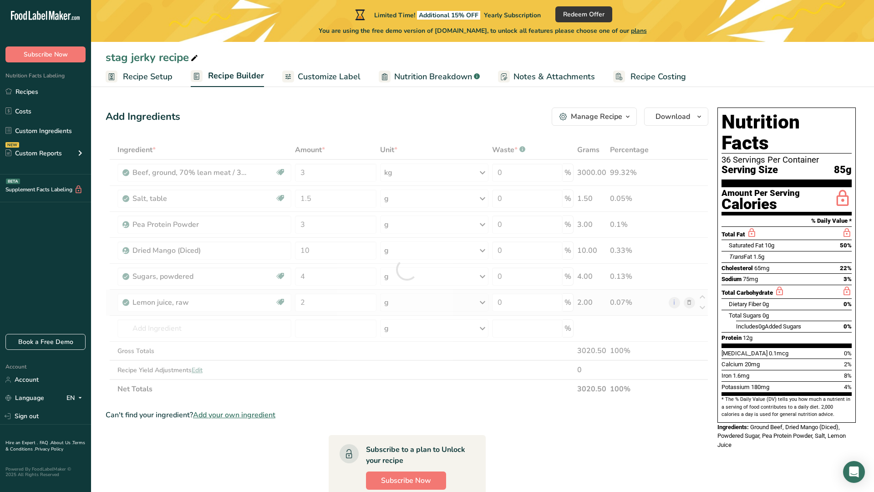
click at [687, 301] on div "Ingredient * Amount * Unit * Waste * .a-a{fill:#347362;}.b-a{fill:#fff;} Grams …" at bounding box center [407, 269] width 603 height 258
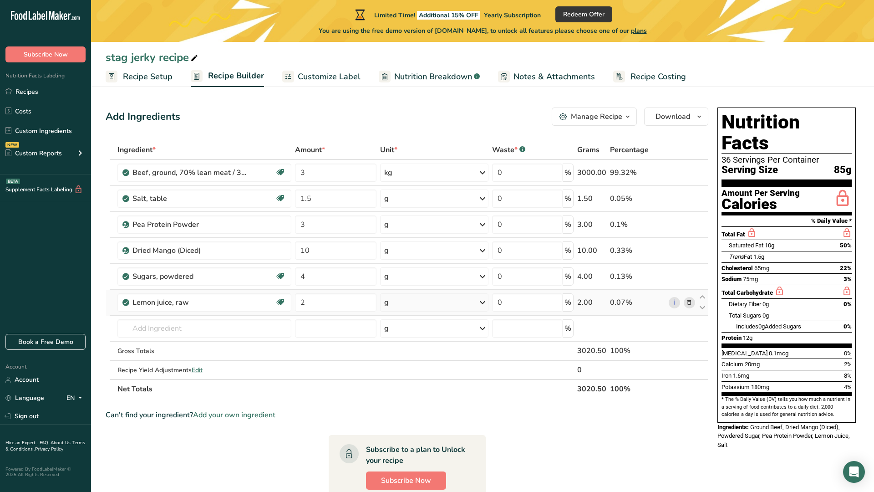
click at [691, 301] on icon at bounding box center [689, 303] width 6 height 10
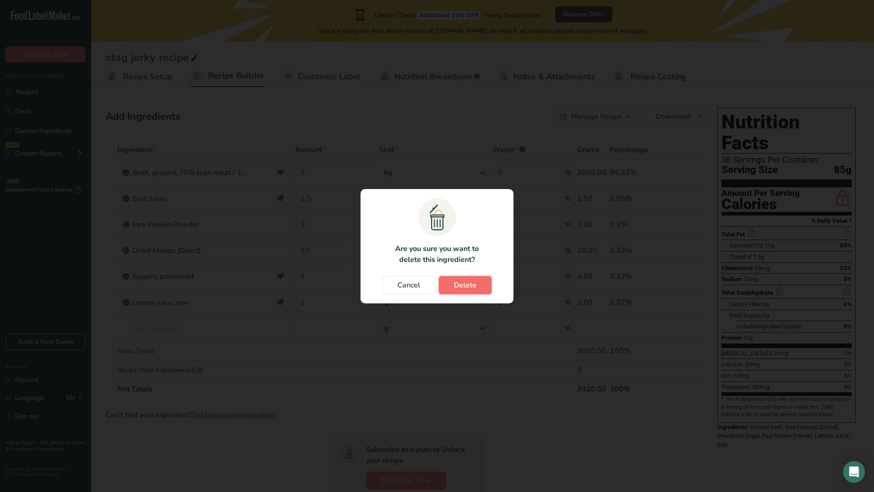
click at [449, 289] on button "Delete" at bounding box center [465, 285] width 53 height 18
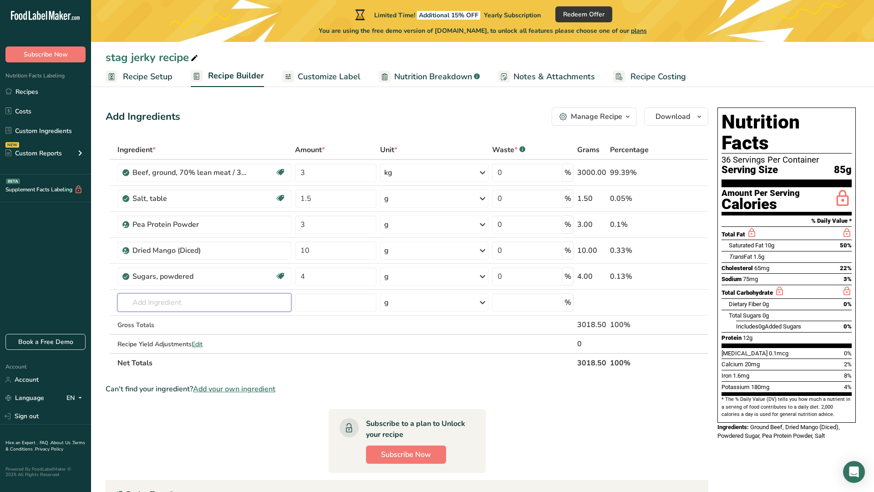
click at [193, 301] on input "text" at bounding box center [204, 302] width 174 height 18
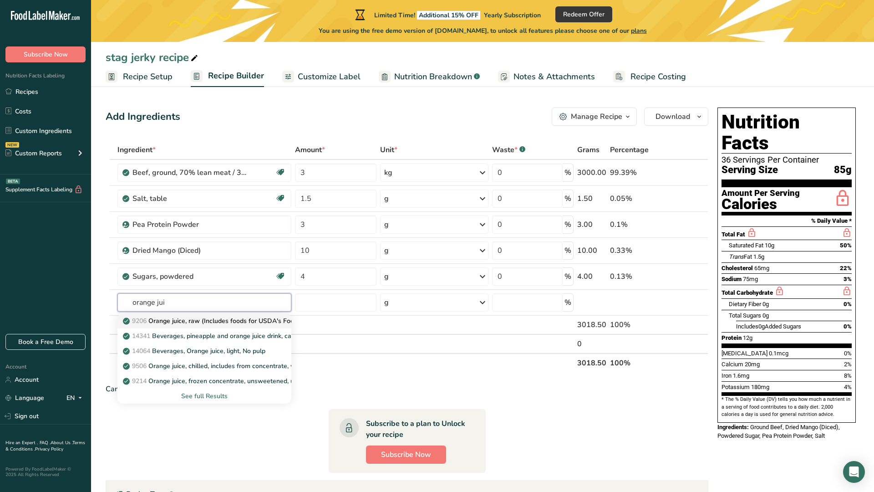
type input "orange jui"
click at [158, 319] on p "9206 Orange juice, raw (Includes foods for USDA's Food Distribution Program)" at bounding box center [244, 321] width 238 height 10
type input "Orange juice, raw (Includes foods for USDA's Food Distribution Program)"
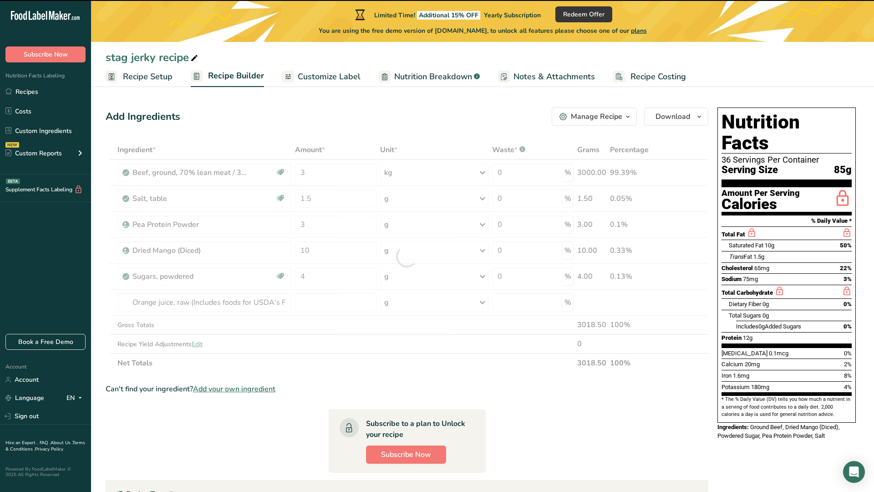
type input "0"
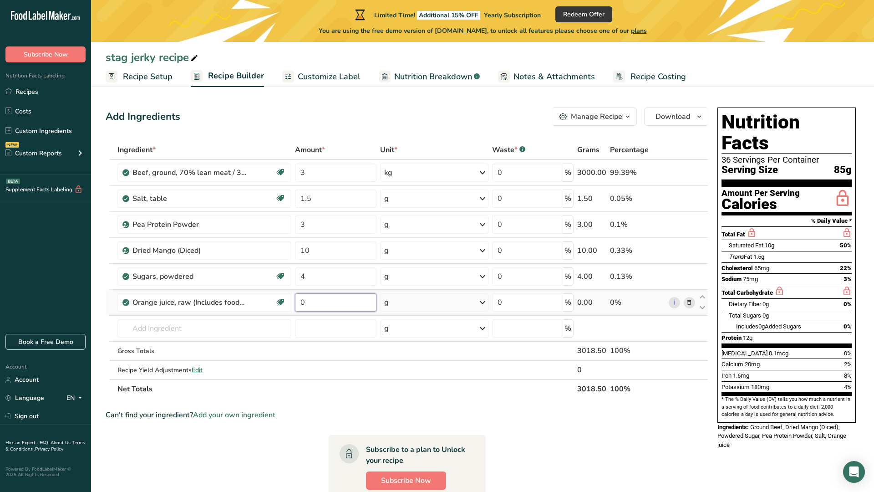
click at [308, 297] on input "0" at bounding box center [335, 302] width 81 height 18
type input "2"
click at [688, 303] on div "Ingredient * Amount * Unit * Waste * .a-a{fill:#347362;}.b-a{fill:#fff;} Grams …" at bounding box center [407, 269] width 603 height 258
click at [687, 300] on icon at bounding box center [689, 303] width 6 height 10
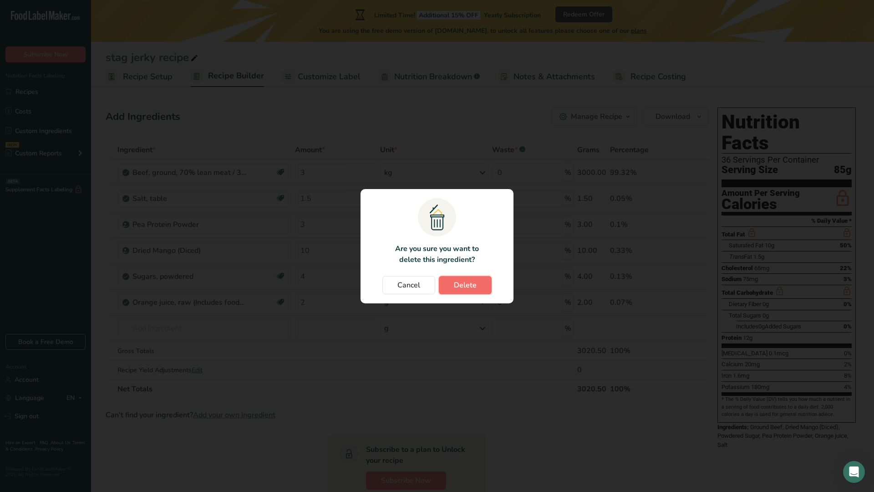
click at [449, 282] on button "Delete" at bounding box center [465, 285] width 53 height 18
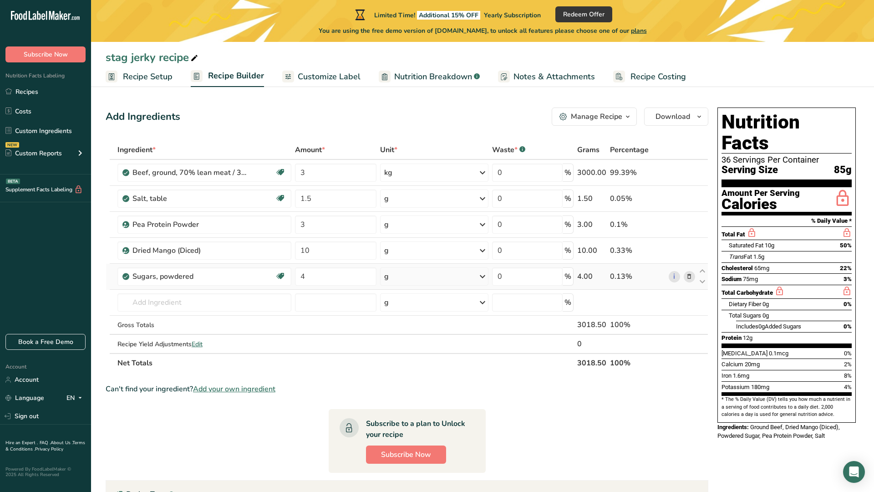
click at [692, 276] on icon at bounding box center [689, 277] width 6 height 10
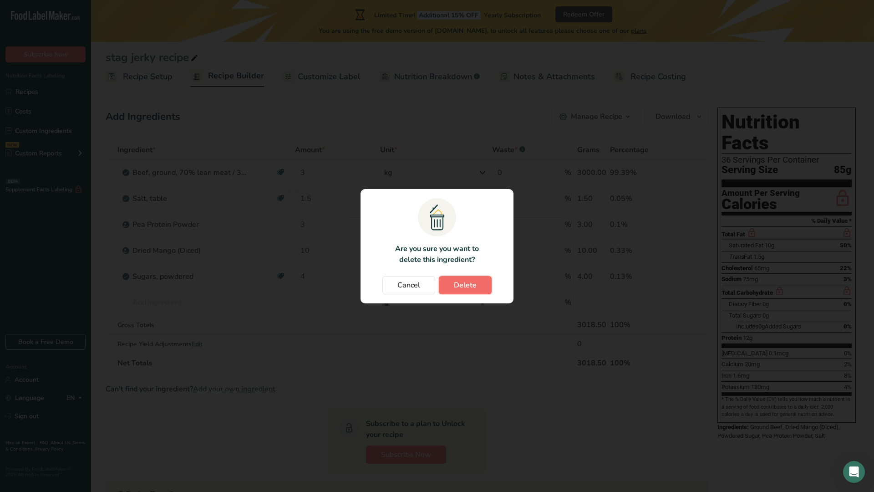
click at [447, 280] on button "Delete" at bounding box center [465, 285] width 53 height 18
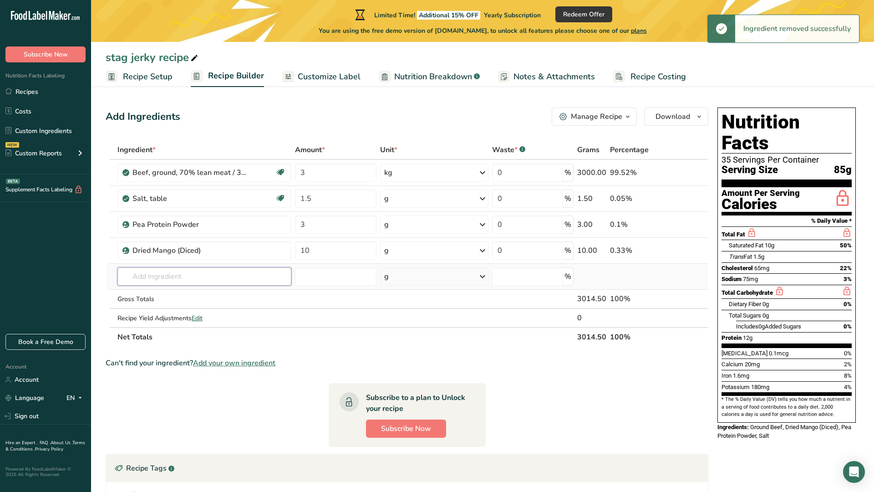
click at [158, 279] on input "text" at bounding box center [204, 276] width 174 height 18
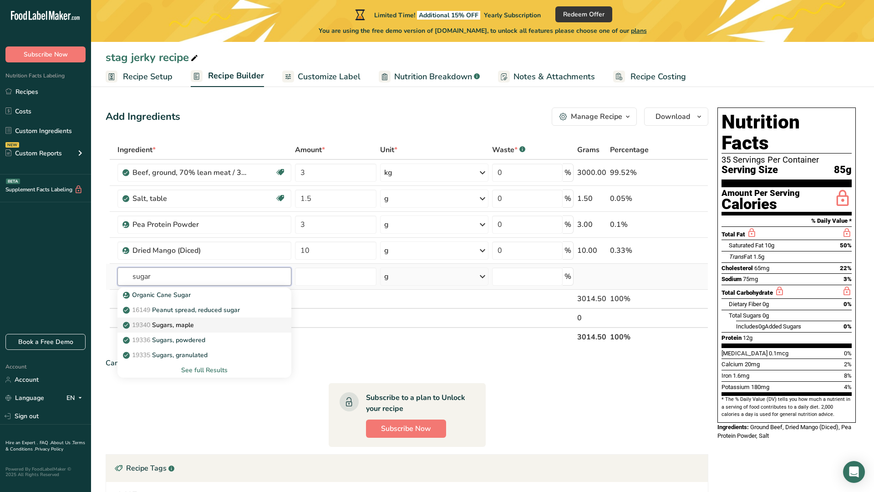
type input "sugar"
click at [158, 326] on p "19340 Sugars, maple" at bounding box center [159, 325] width 69 height 10
type input "Sugars, maple"
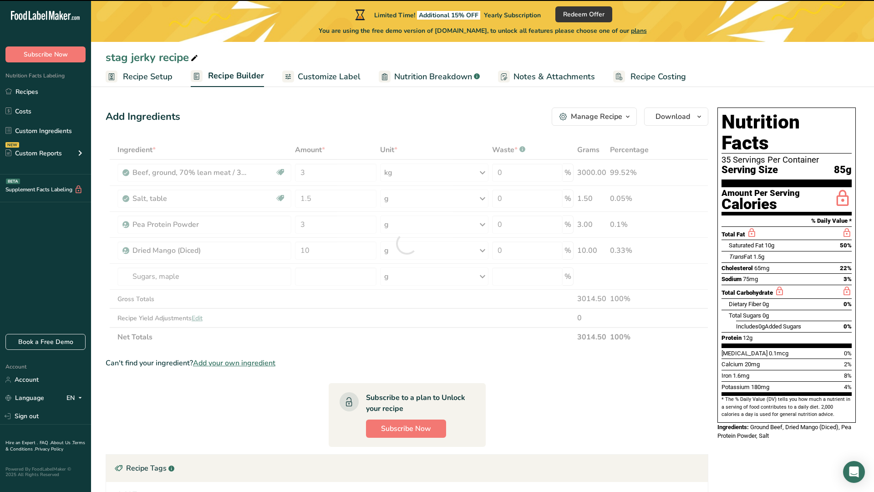
type input "0"
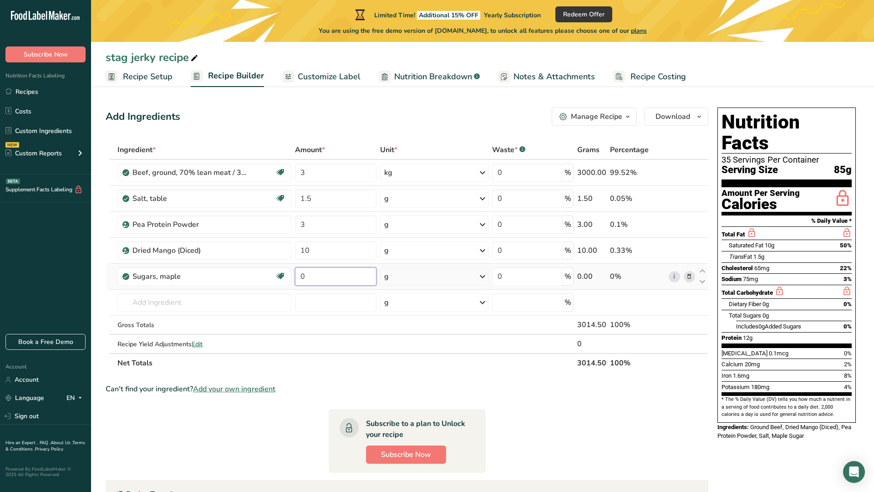
click at [318, 280] on input "0" at bounding box center [335, 276] width 81 height 18
type input "3"
click at [146, 302] on div "Ingredient * Amount * Unit * Waste * .a-a{fill:#347362;}.b-a{fill:#fff;} Grams …" at bounding box center [407, 256] width 603 height 232
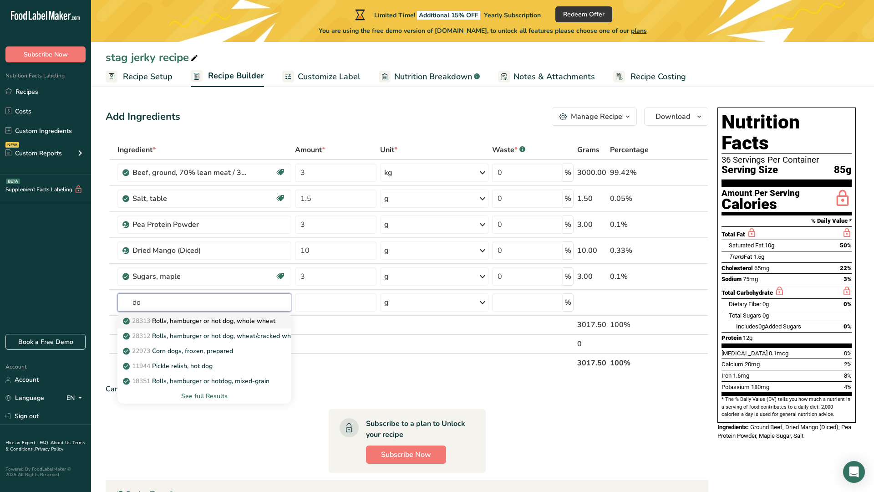
type input "d"
